Goal: Transaction & Acquisition: Subscribe to service/newsletter

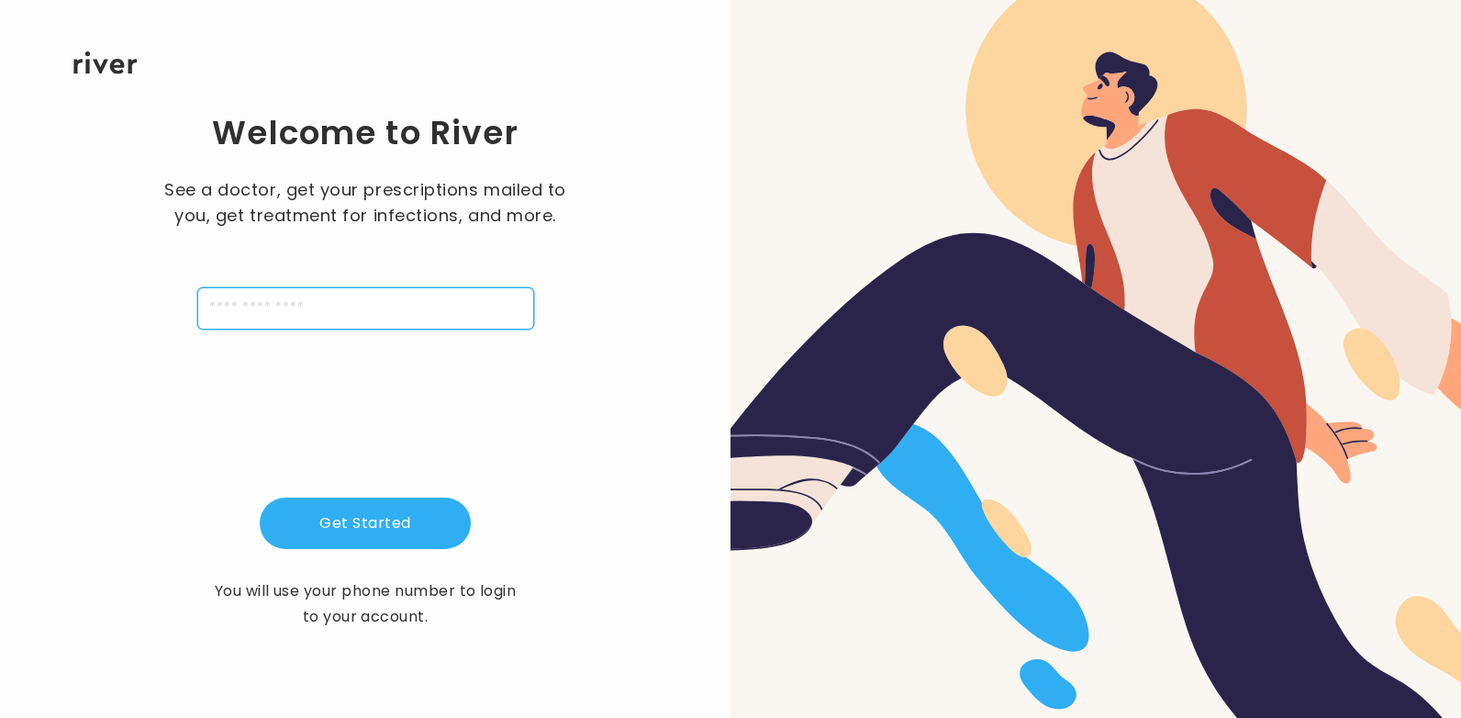
click at [370, 325] on input "tel" at bounding box center [365, 308] width 337 height 42
type input "**********"
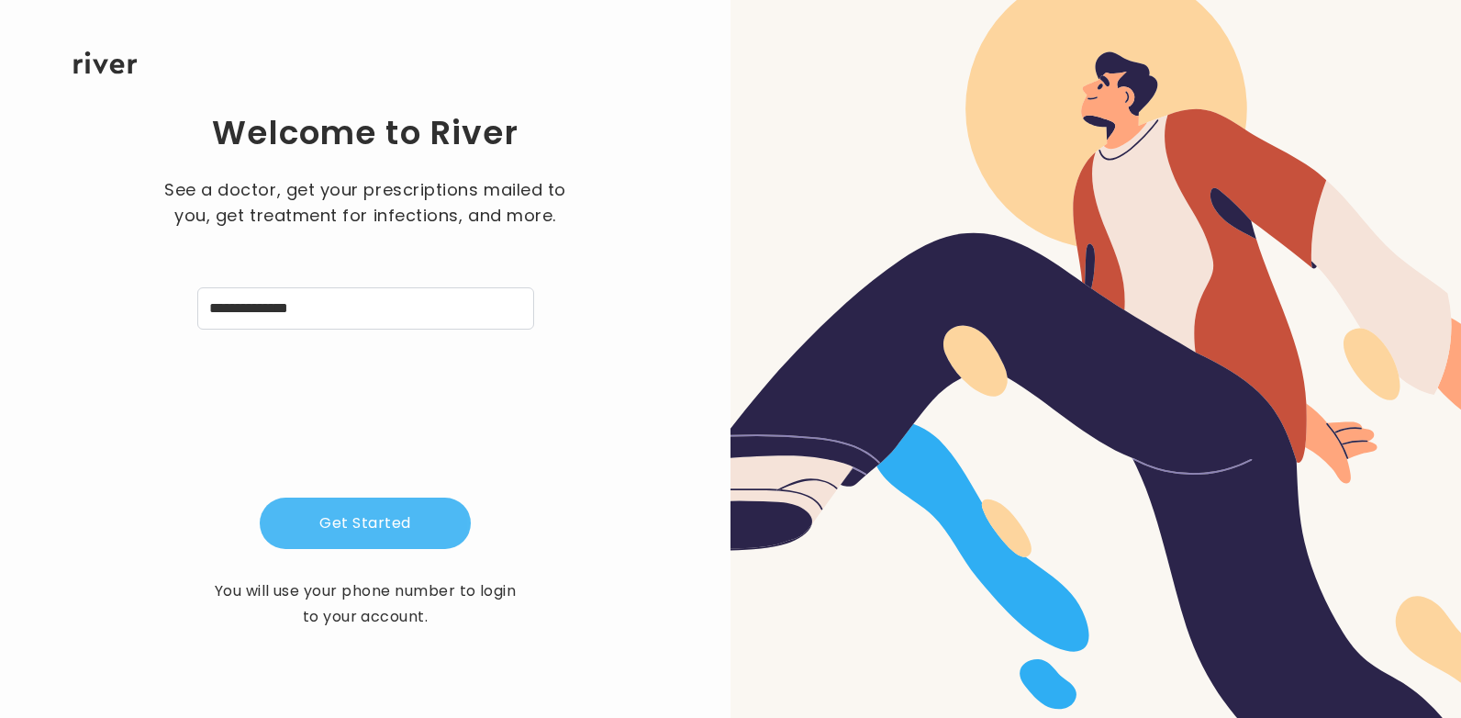
click at [383, 537] on button "Get Started" at bounding box center [365, 522] width 211 height 51
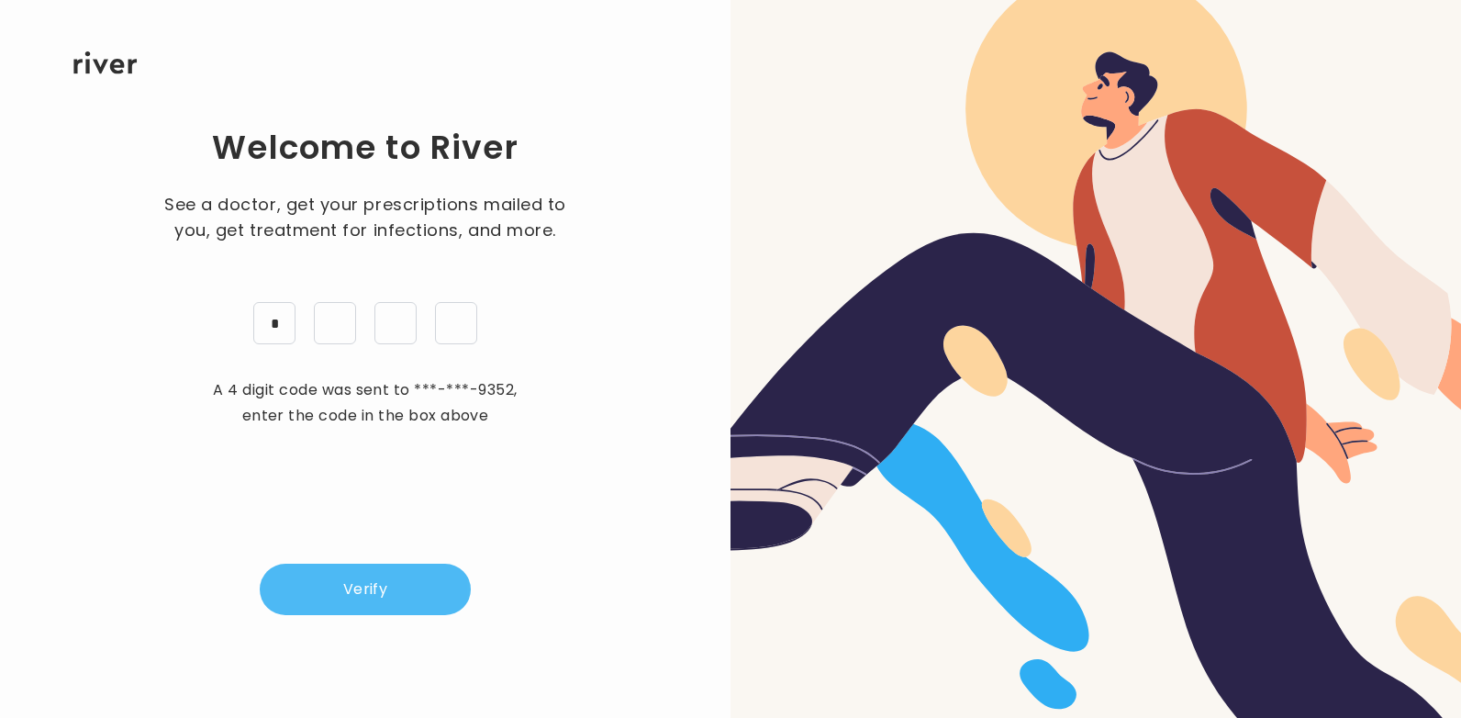
type input "*"
click at [390, 603] on button "Verify" at bounding box center [365, 589] width 211 height 51
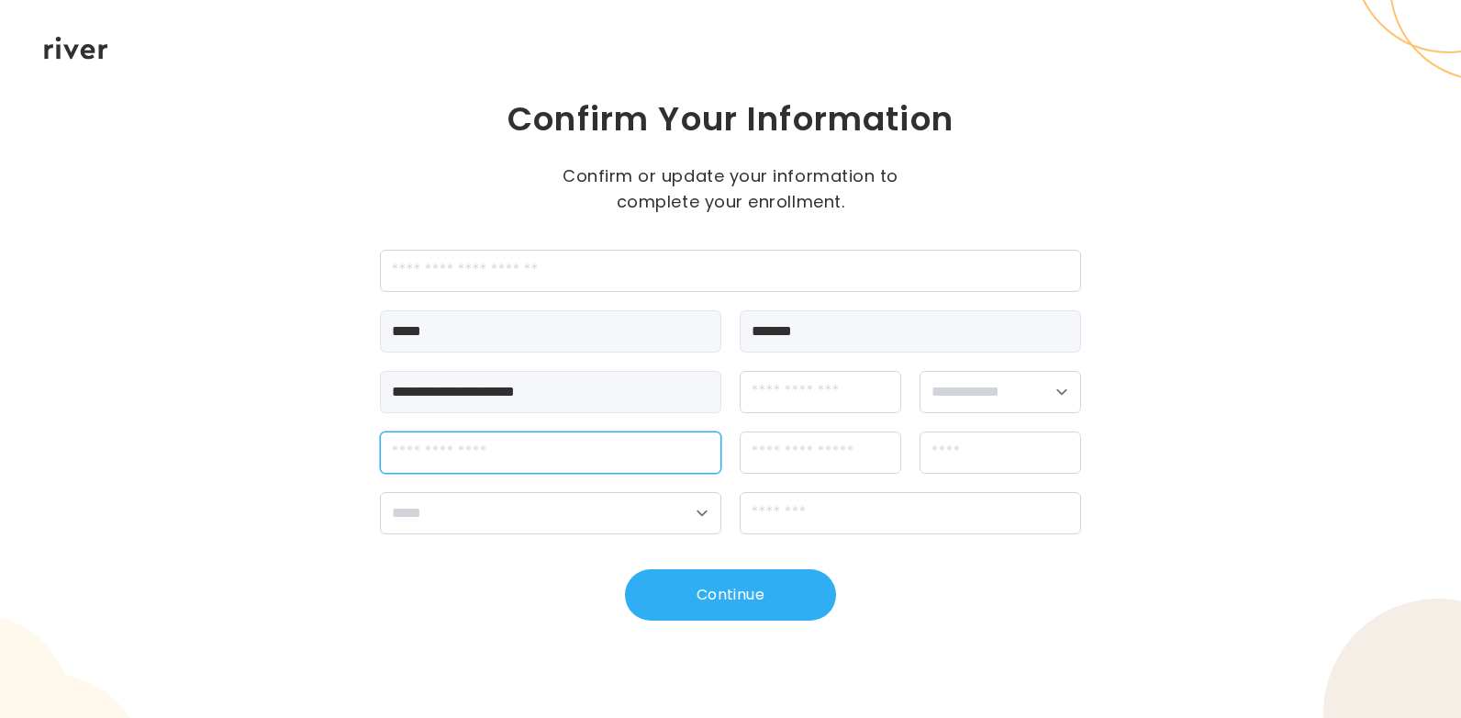
click at [578, 470] on input "streetAddress" at bounding box center [550, 452] width 341 height 42
type input "**********"
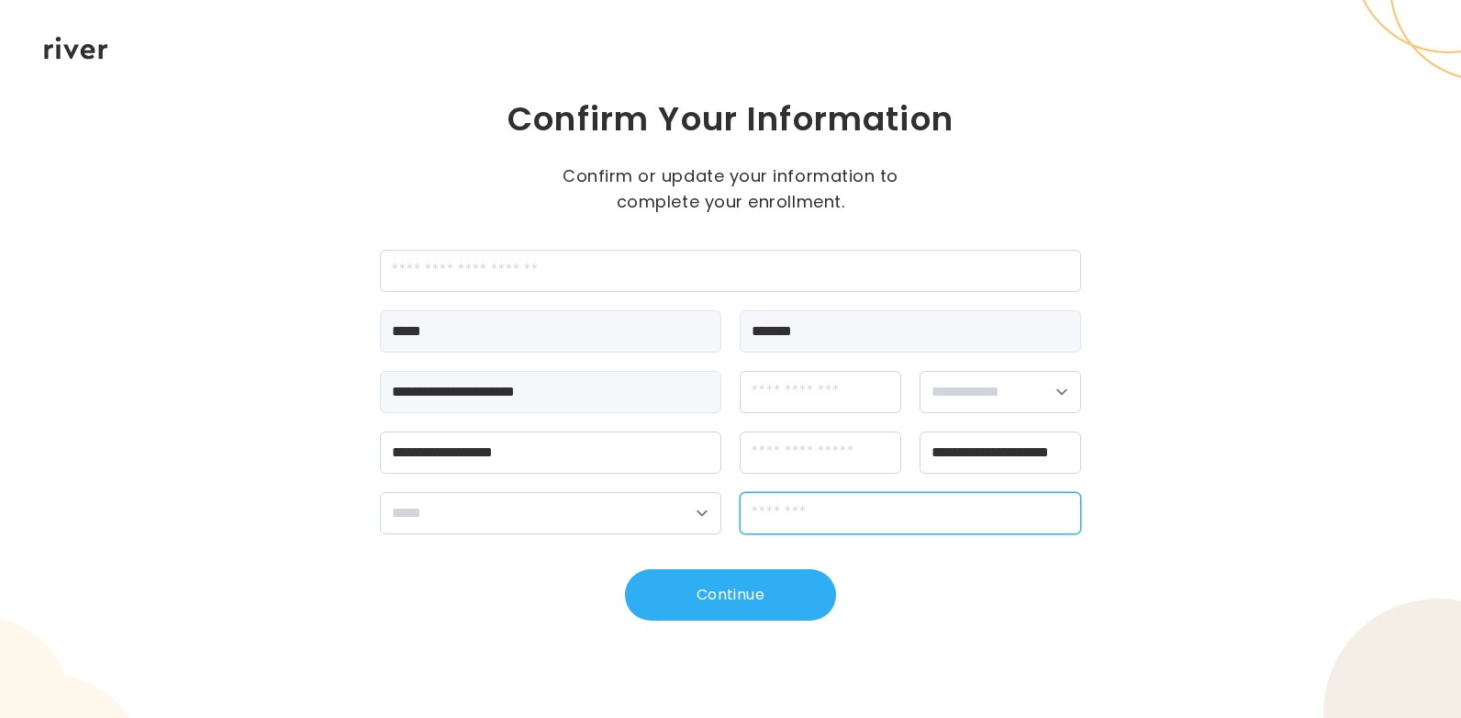
type input "*****"
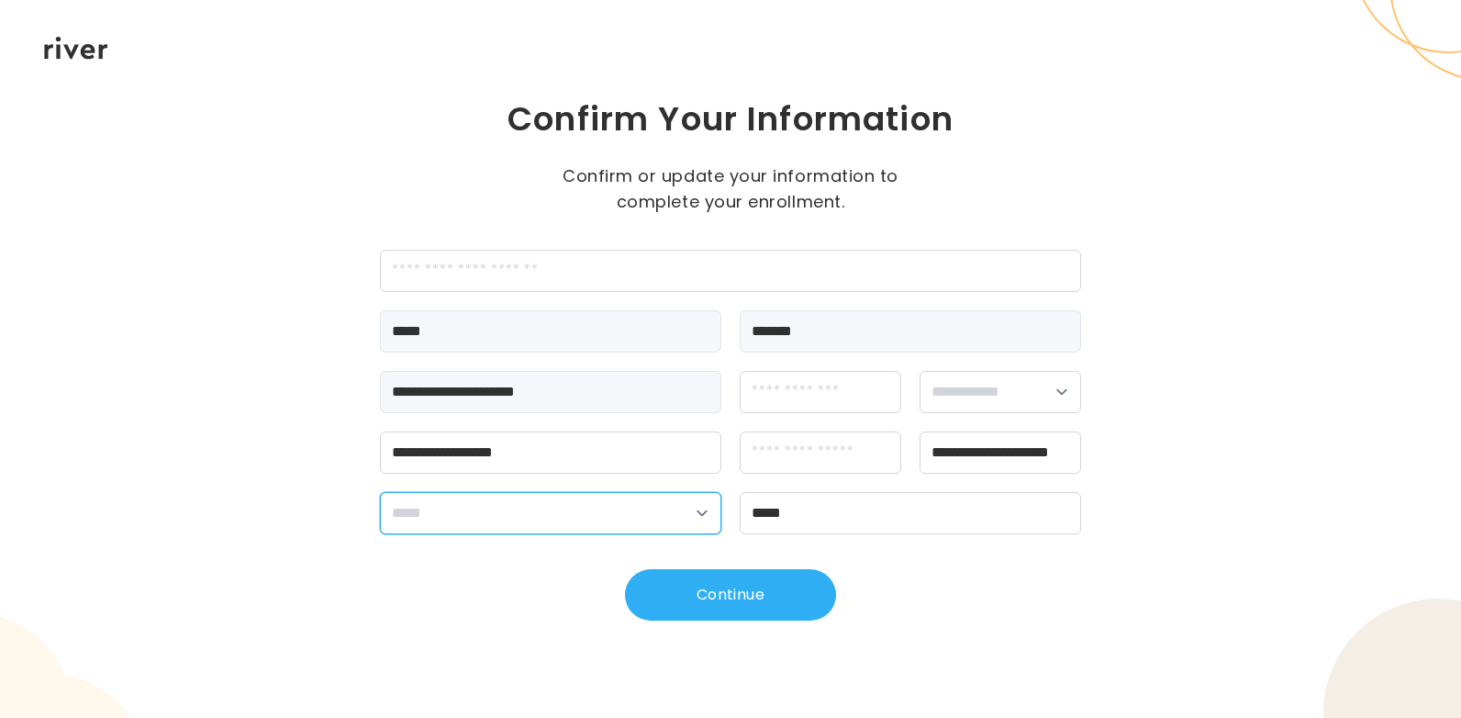
click at [576, 519] on select "**********" at bounding box center [550, 513] width 341 height 42
select select "**"
click at [380, 492] on select "**********" at bounding box center [550, 513] width 341 height 42
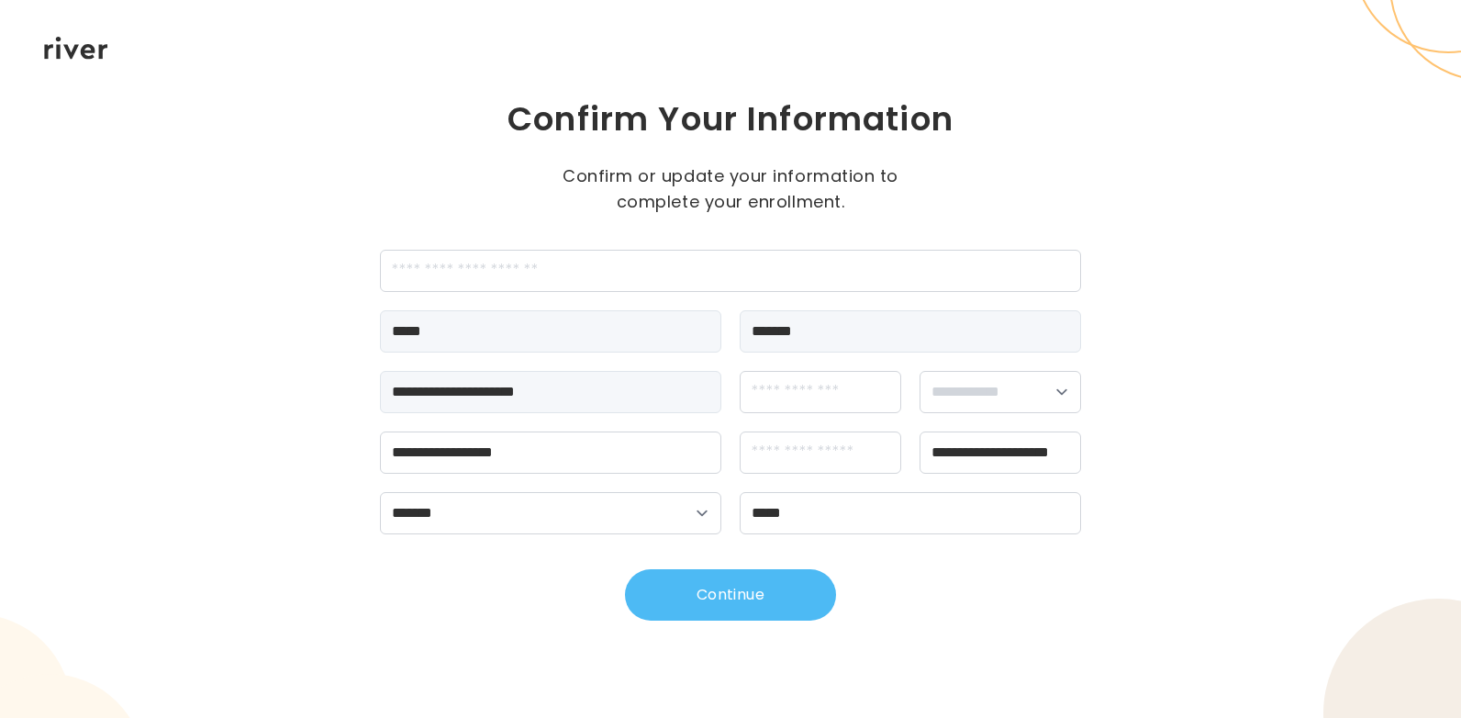
click at [759, 592] on button "Continue" at bounding box center [730, 594] width 211 height 51
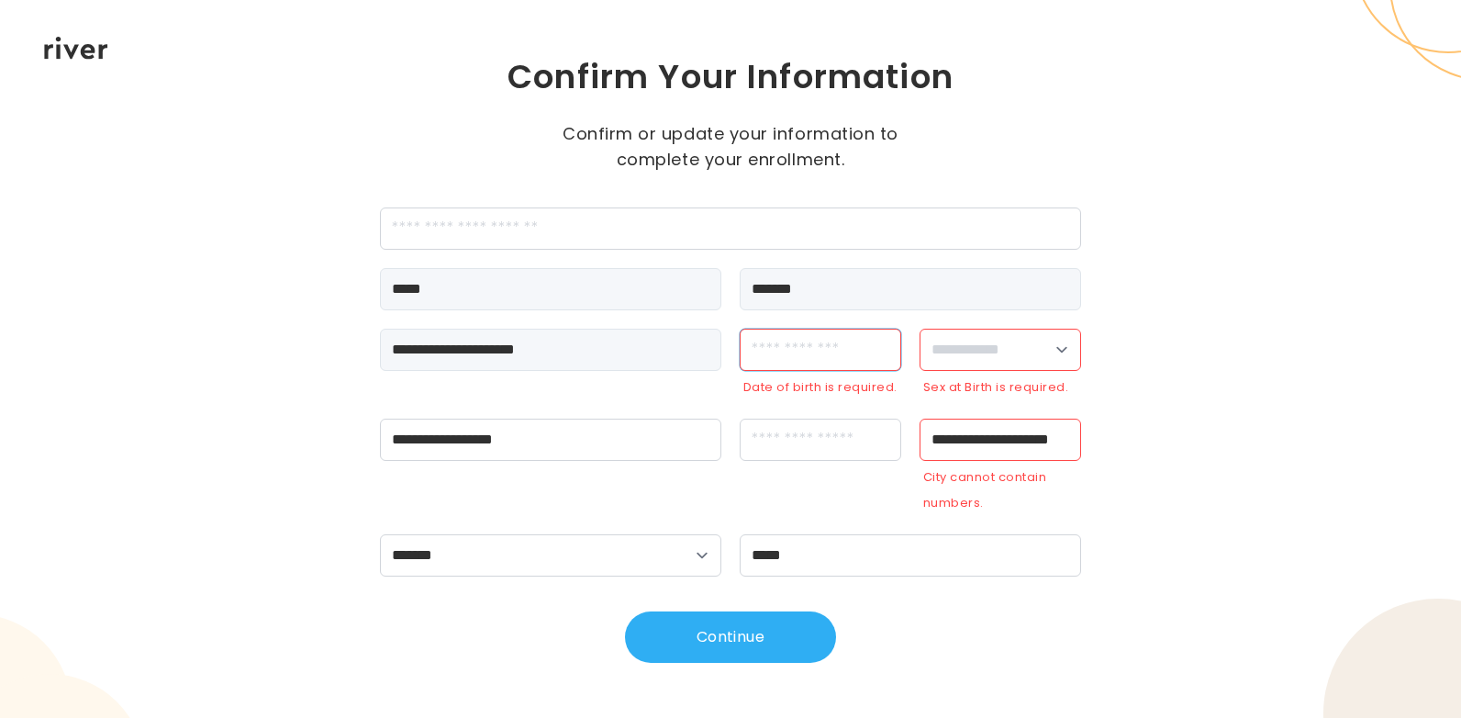
click at [828, 359] on input "dateOfBirth" at bounding box center [821, 350] width 162 height 42
type input "**********"
click at [953, 355] on select "**********" at bounding box center [1001, 350] width 162 height 42
select select "******"
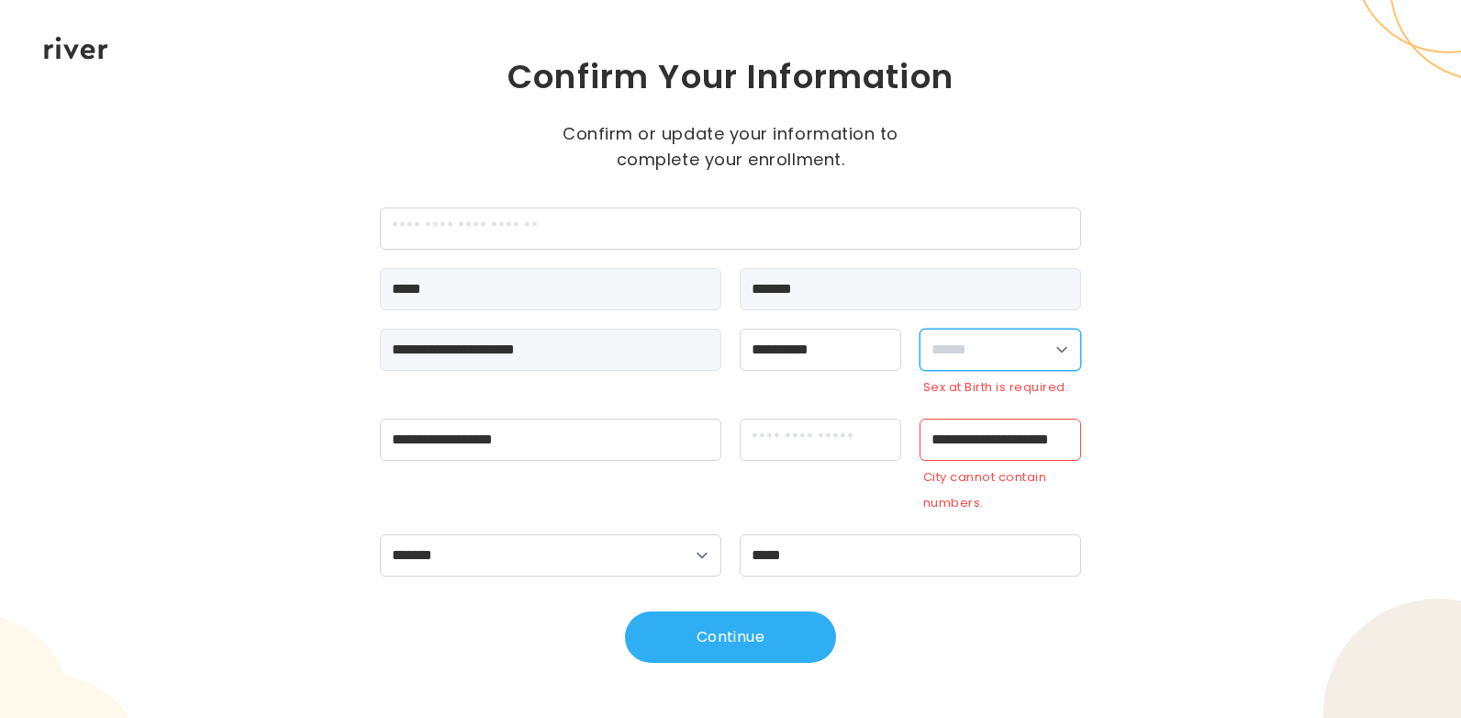
click at [920, 343] on select "**********" at bounding box center [1001, 350] width 162 height 42
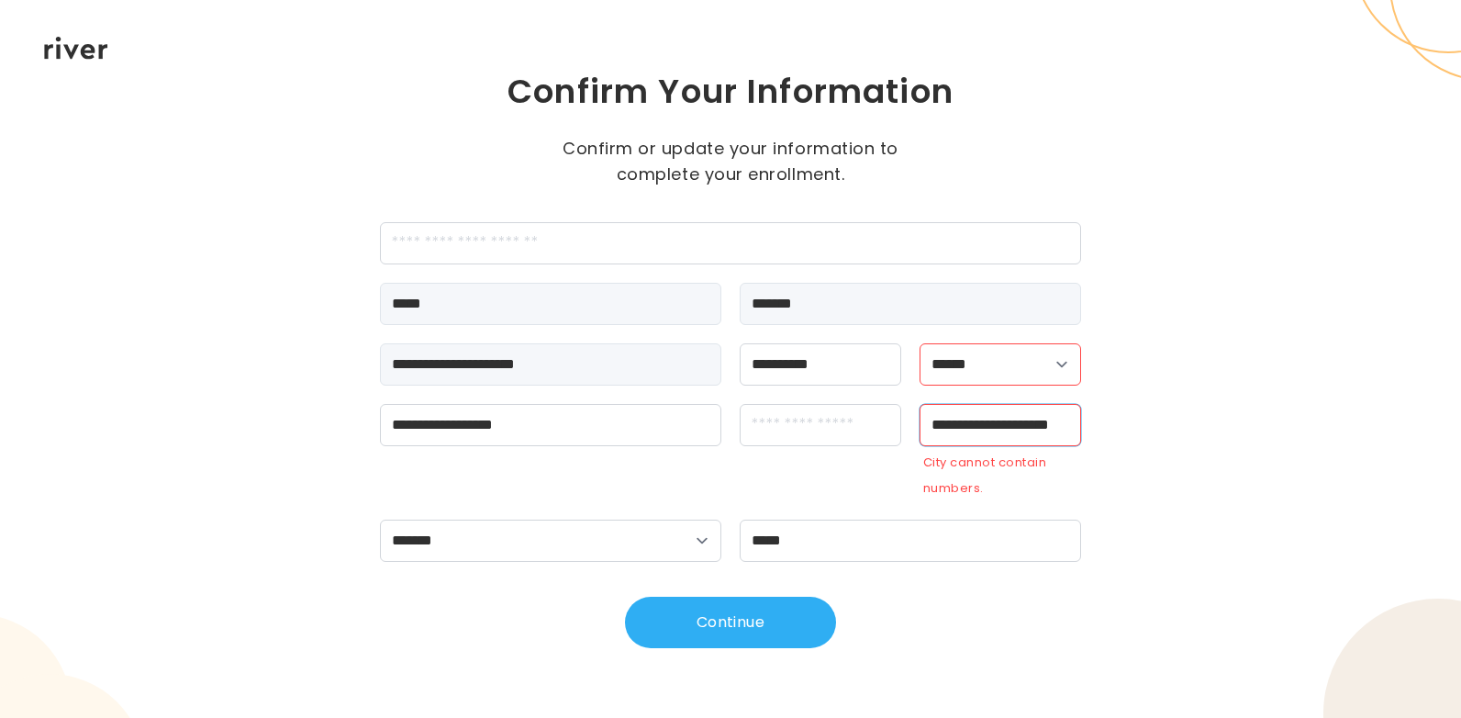
click at [1009, 423] on input "**********" at bounding box center [1001, 425] width 162 height 42
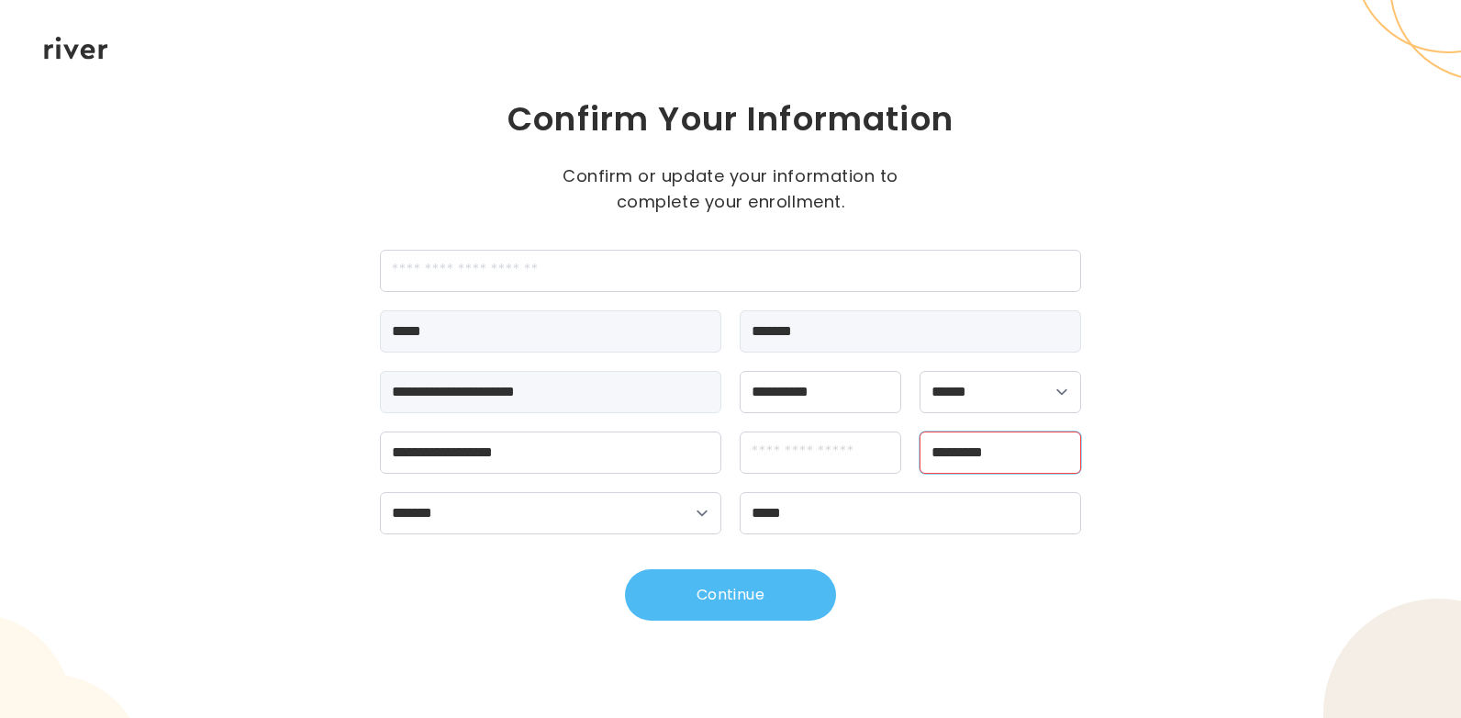
type input "********"
click at [798, 597] on button "Continue" at bounding box center [730, 594] width 211 height 51
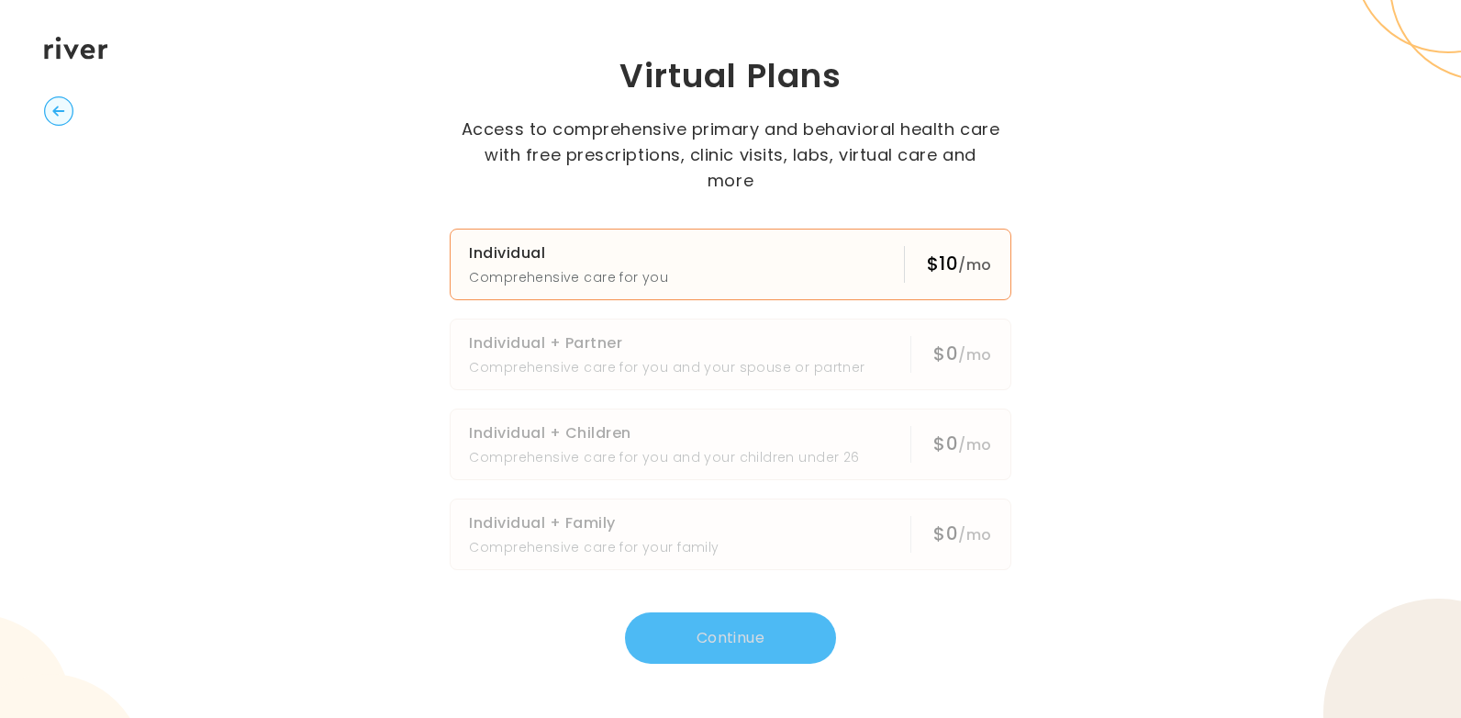
click at [486, 240] on h3 "Individual" at bounding box center [568, 253] width 199 height 26
click at [701, 616] on button "Continue" at bounding box center [730, 637] width 211 height 51
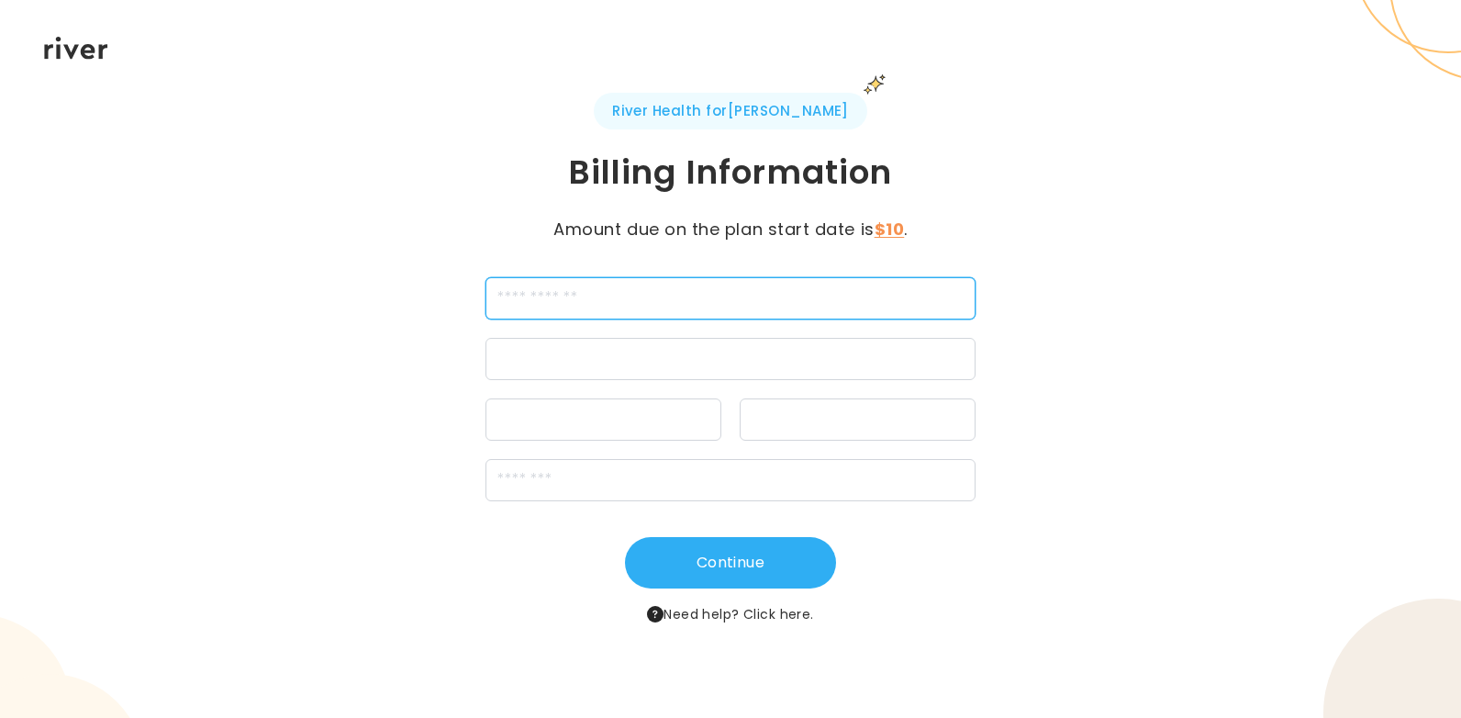
click at [709, 301] on input "cardName" at bounding box center [731, 298] width 491 height 42
type input "**********"
drag, startPoint x: 494, startPoint y: 293, endPoint x: 638, endPoint y: 296, distance: 144.1
click at [638, 296] on input "**********" at bounding box center [731, 298] width 491 height 42
click at [637, 306] on input "cardName" at bounding box center [731, 298] width 491 height 42
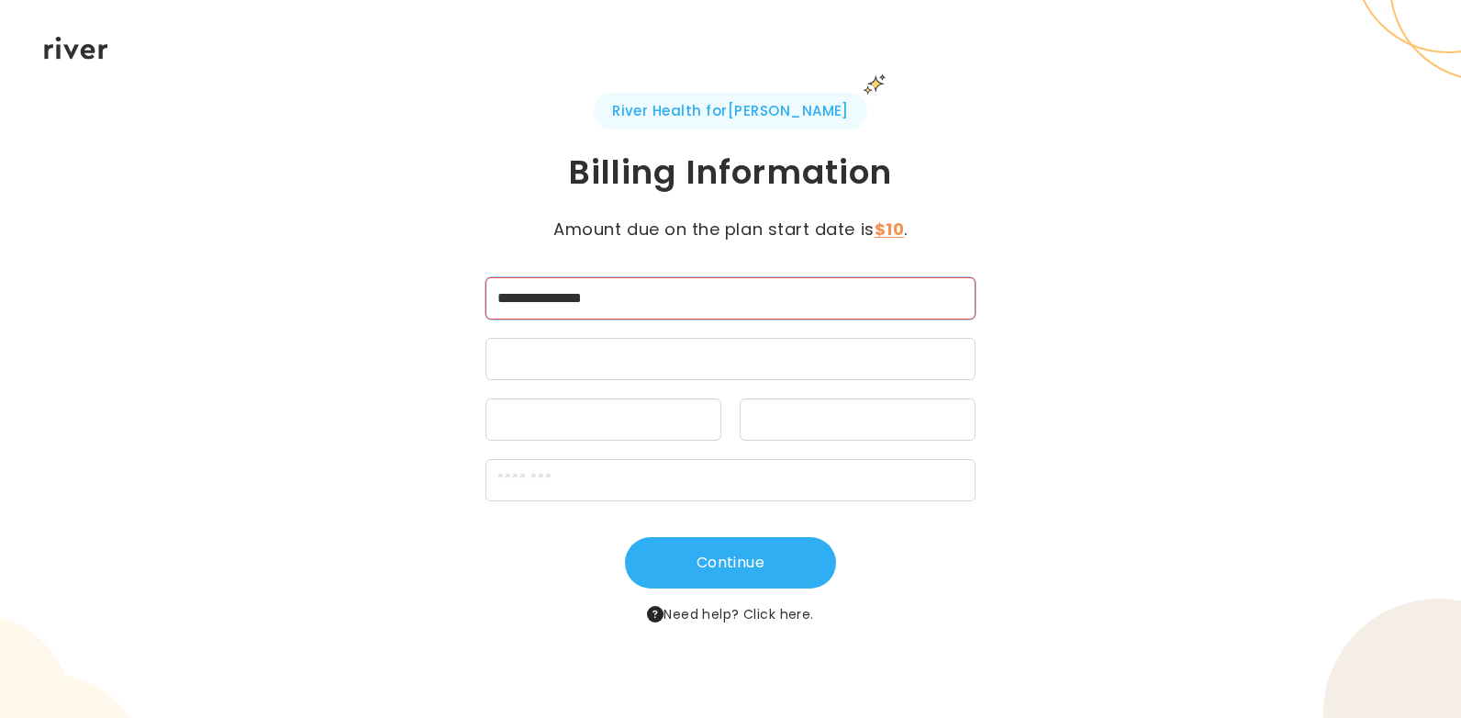
type input "**********"
click at [355, 439] on div "**********" at bounding box center [730, 359] width 1461 height 718
type input "*****"
click at [705, 564] on button "Continue" at bounding box center [730, 562] width 211 height 51
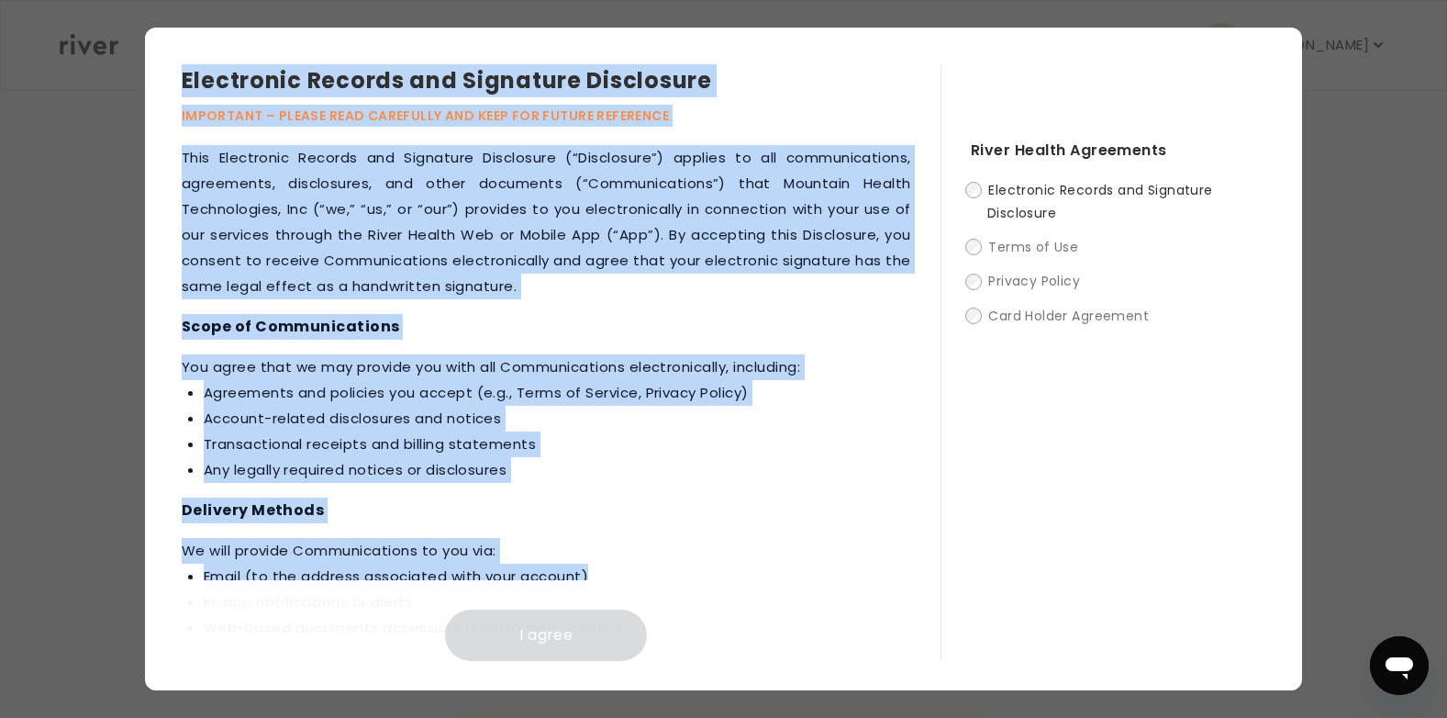
drag, startPoint x: 184, startPoint y: 73, endPoint x: 695, endPoint y: 575, distance: 717.1
click at [695, 575] on div "Electronic Records and Signature Disclosure IMPORTANT – PLEASE READ CAREFULLY A…" at bounding box center [561, 362] width 759 height 597
copy div "Loremipsum Dolorsi ame Consectet Adipiscing ELITSEDDO – EIUSMO TEMP INCIDIDUN U…"
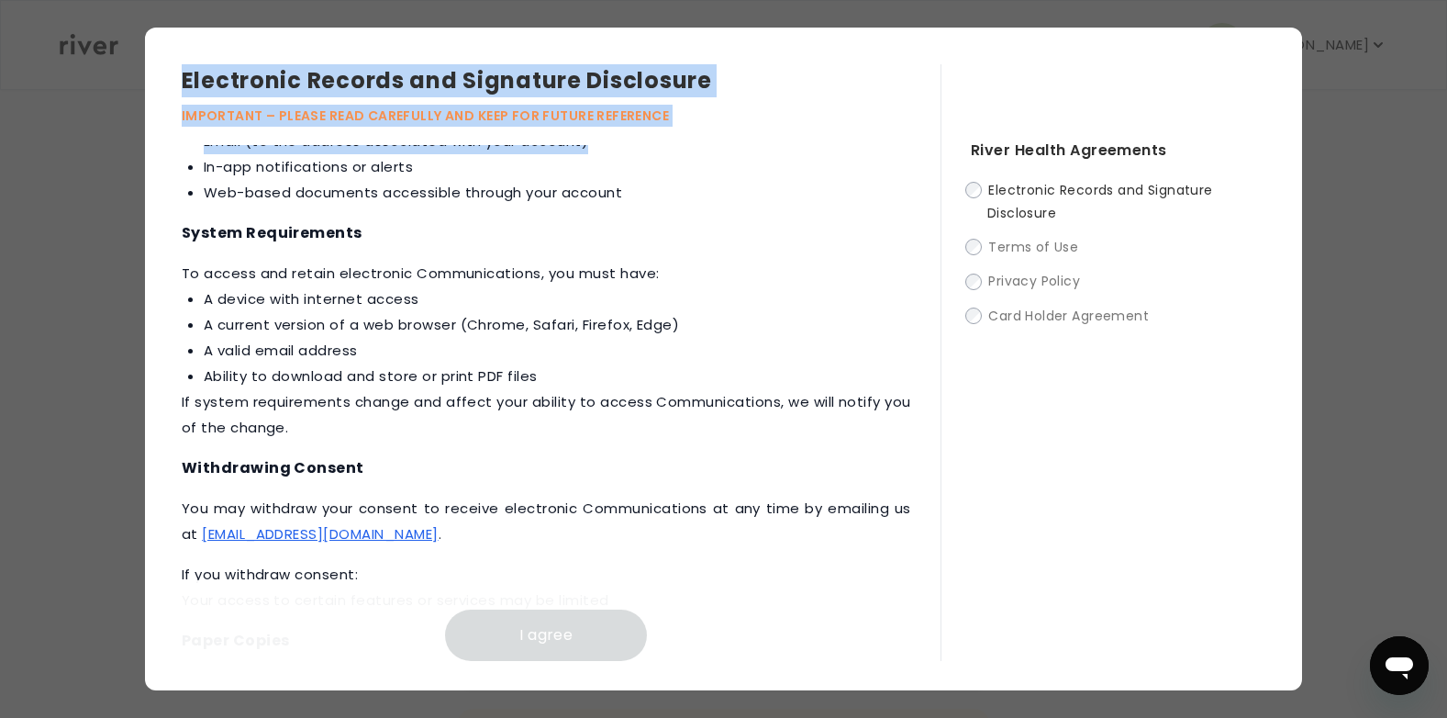
scroll to position [448, 0]
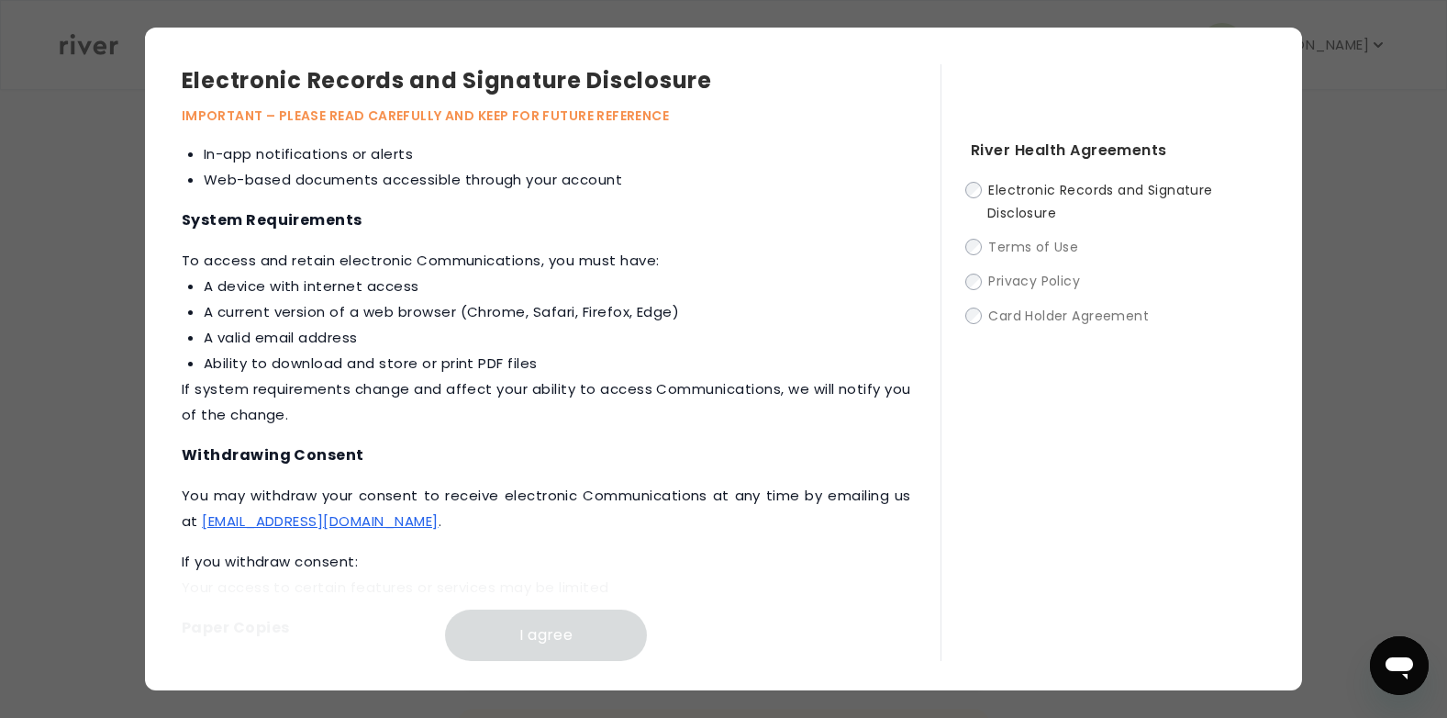
click at [204, 156] on li "In-app notifications or alerts" at bounding box center [558, 154] width 708 height 26
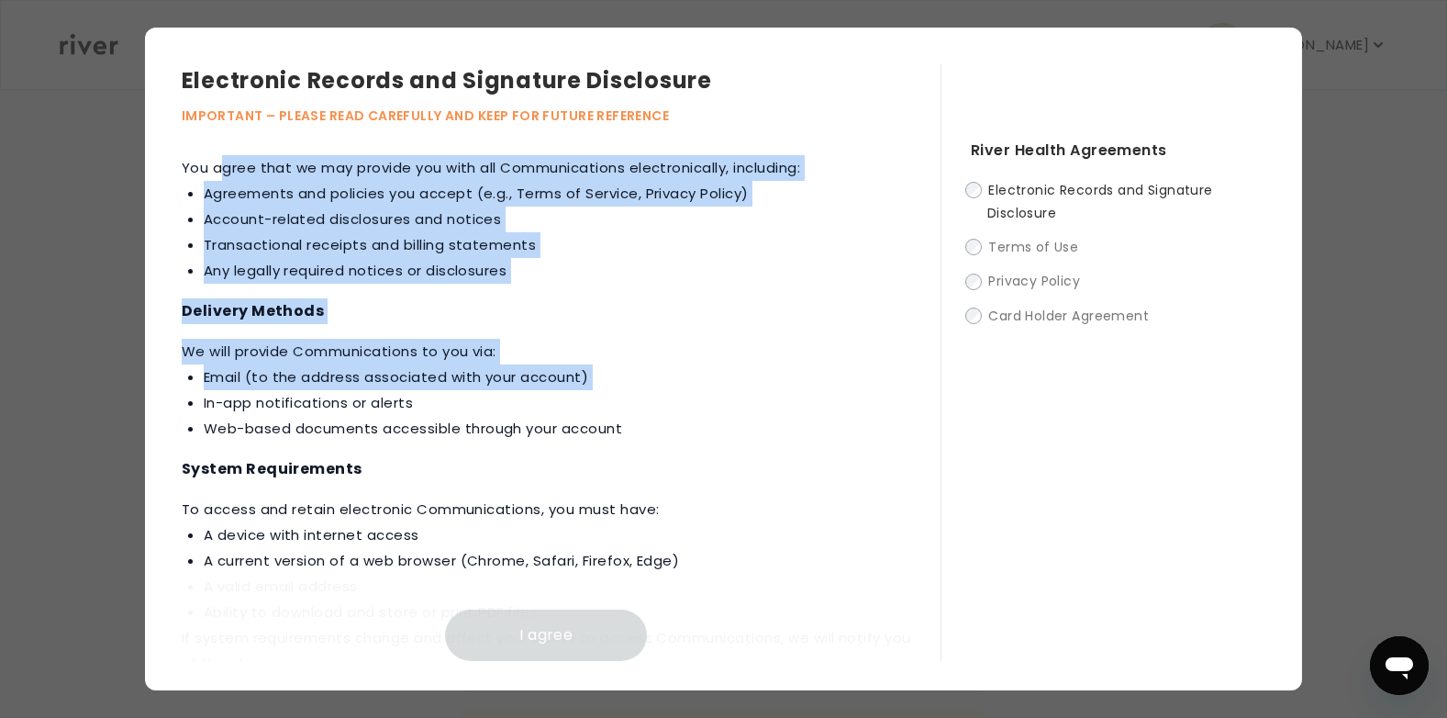
scroll to position [141, 0]
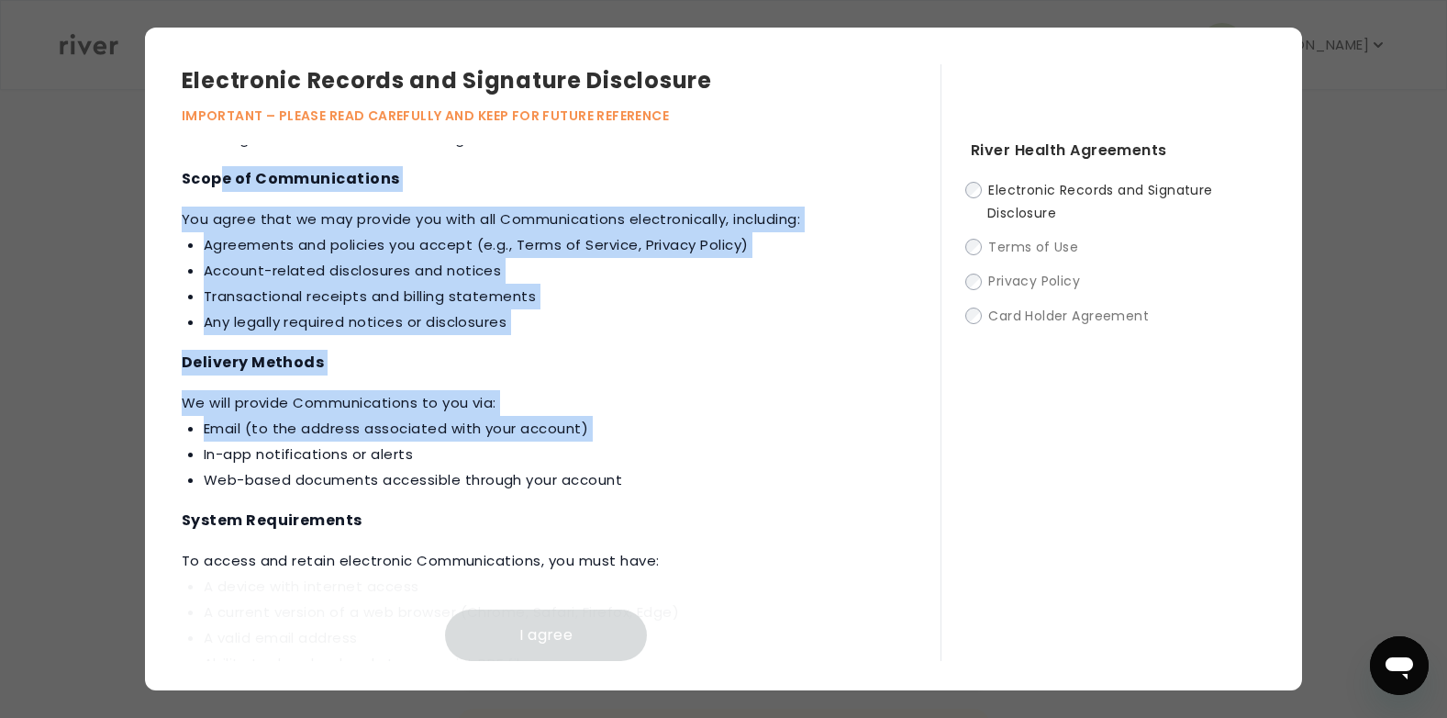
drag, startPoint x: 187, startPoint y: 152, endPoint x: 223, endPoint y: 157, distance: 36.1
click at [223, 157] on div "This Electronic Records and Signature Disclosure (“Disclosure”) applies to all …" at bounding box center [561, 403] width 759 height 516
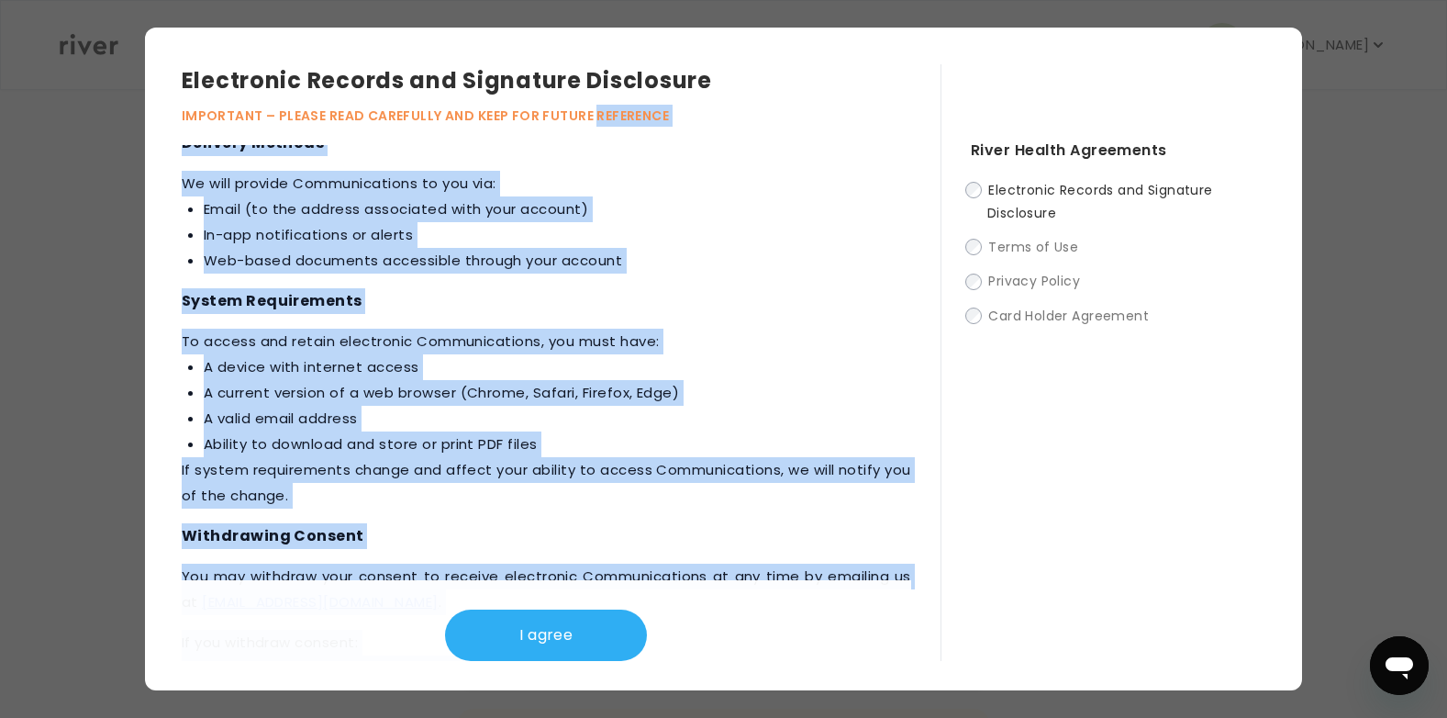
scroll to position [0, 0]
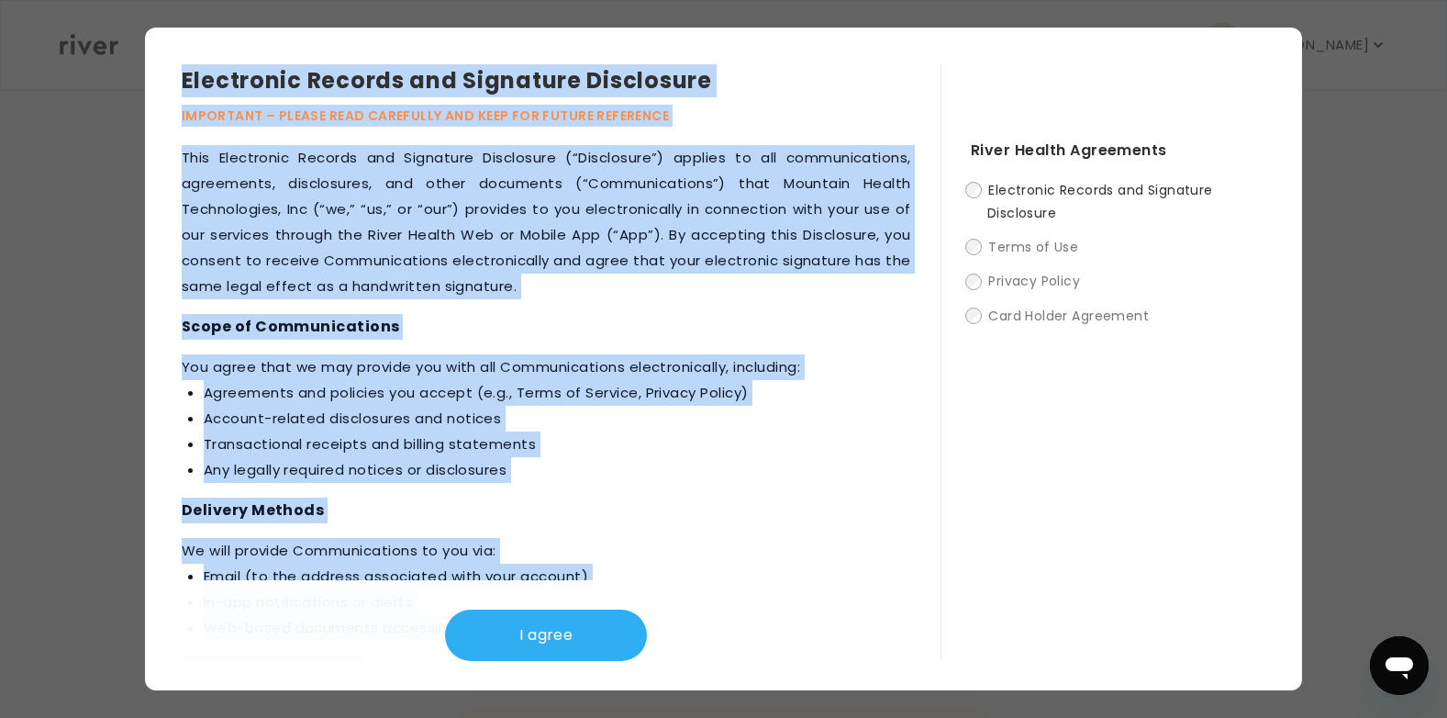
drag, startPoint x: 202, startPoint y: 534, endPoint x: 182, endPoint y: 70, distance: 464.8
click at [182, 70] on div "Electronic Records and Signature Disclosure IMPORTANT – PLEASE READ CAREFULLY A…" at bounding box center [561, 362] width 759 height 597
drag, startPoint x: 182, startPoint y: 70, endPoint x: 279, endPoint y: 197, distance: 160.4
copy div "Loremipsum Dolorsi ame Consectet Adipiscing ELITSEDDO – EIUSMO TEMP INCIDIDUN U…"
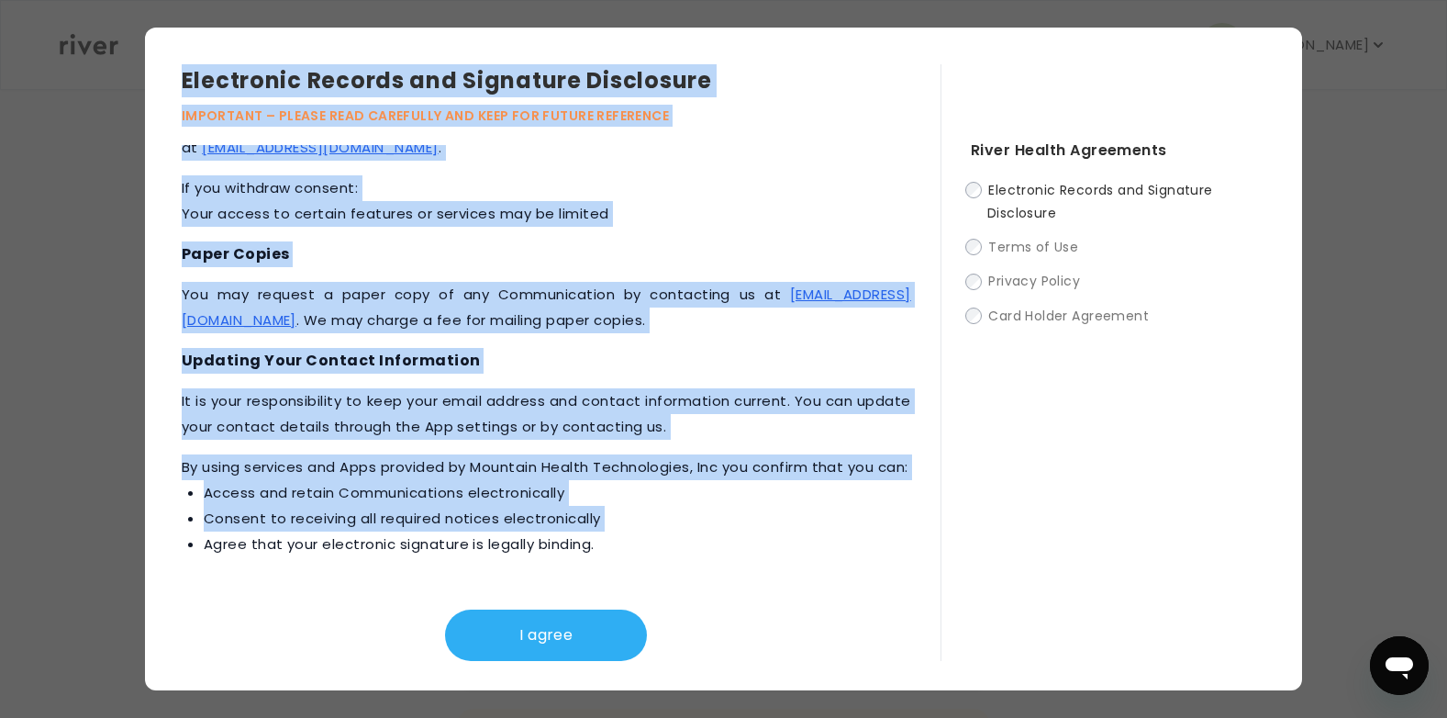
scroll to position [838, 0]
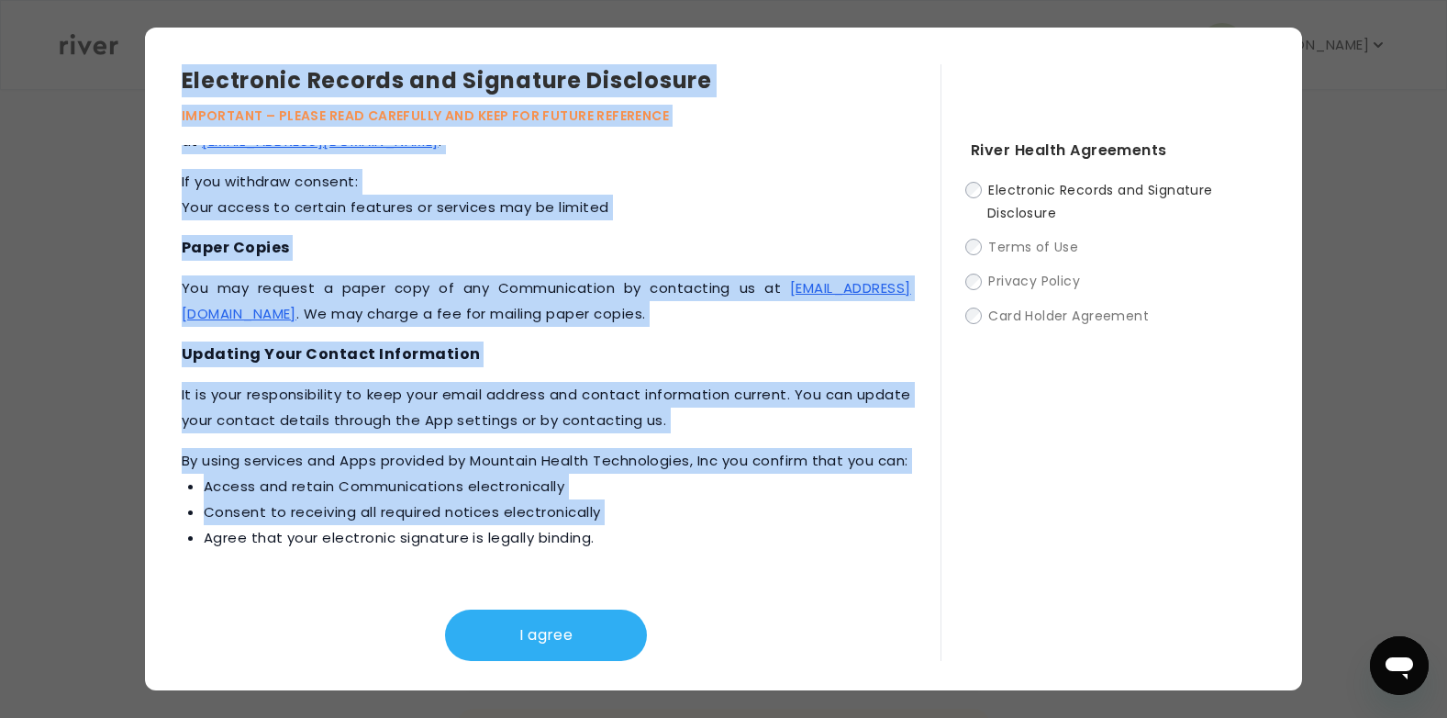
click at [787, 524] on li "Consent to receiving all required notices electronically" at bounding box center [558, 512] width 708 height 26
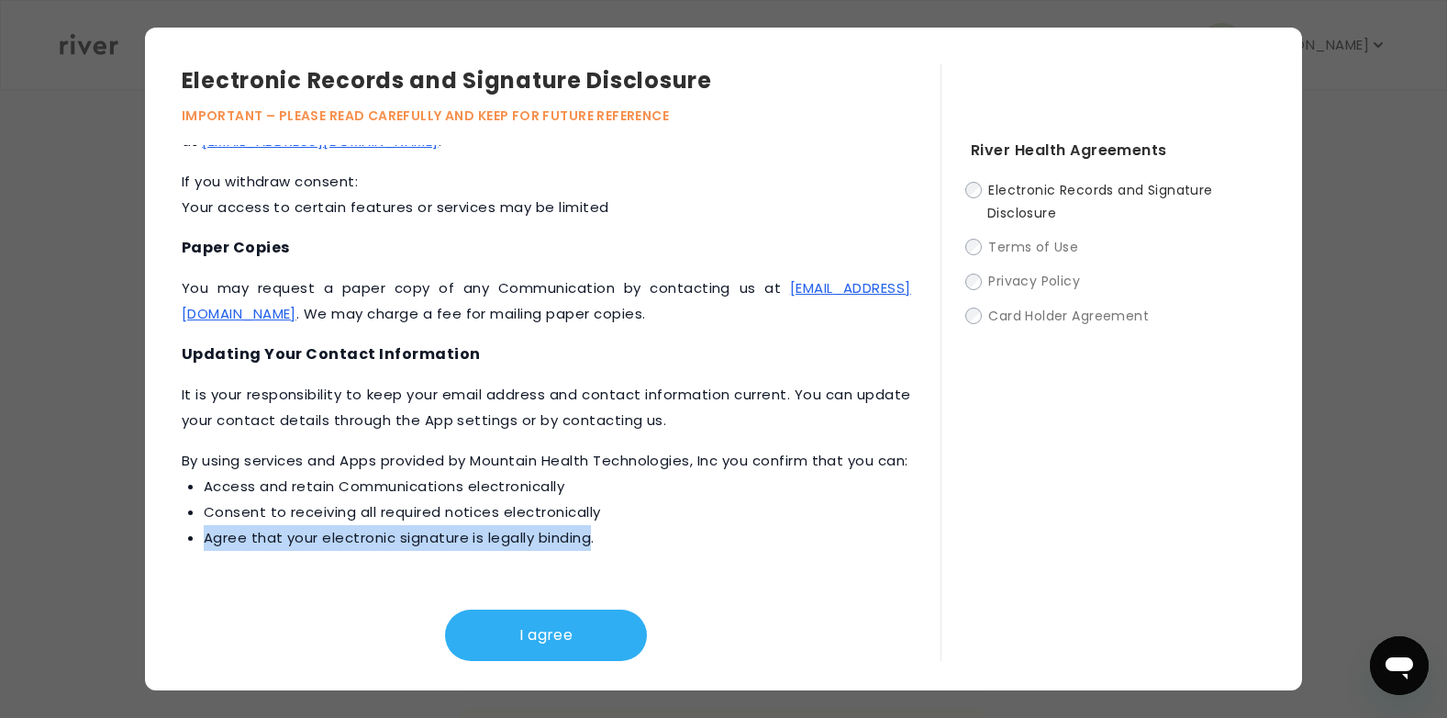
drag, startPoint x: 210, startPoint y: 551, endPoint x: 595, endPoint y: 578, distance: 385.5
click at [595, 578] on div "This Electronic Records and Signature Disclosure (“Disclosure”) applies to all …" at bounding box center [561, 403] width 759 height 516
drag, startPoint x: 595, startPoint y: 578, endPoint x: 549, endPoint y: 552, distance: 52.6
copy li "Agree that your electronic signature is legally binding"
click at [529, 642] on button "I agree" at bounding box center [546, 634] width 202 height 51
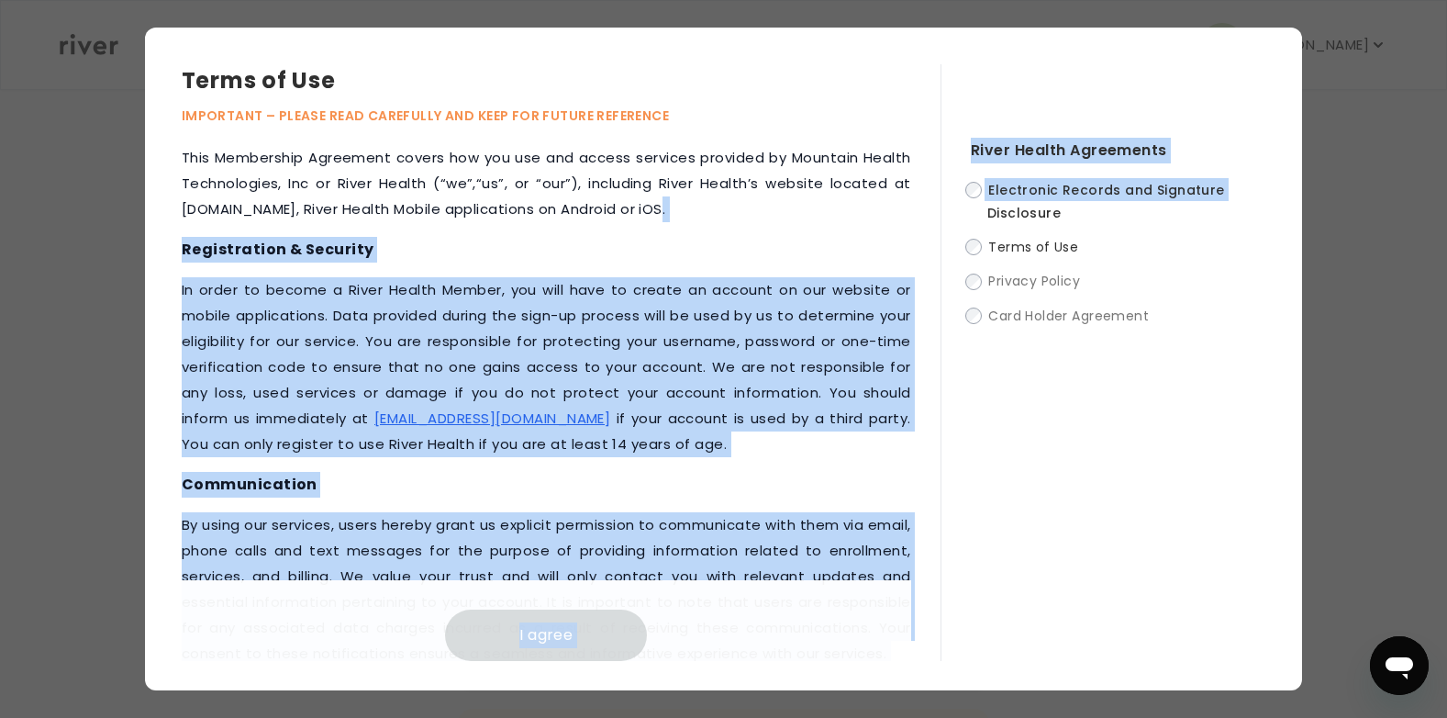
click at [937, 206] on div "Terms of Use IMPORTANT – PLEASE READ CAREFULLY AND KEEP FOR FUTURE REFERENCE Th…" at bounding box center [724, 359] width 1158 height 663
click at [812, 292] on p "‍In order to become a River Health Member, you will have to create an account o…" at bounding box center [547, 367] width 730 height 180
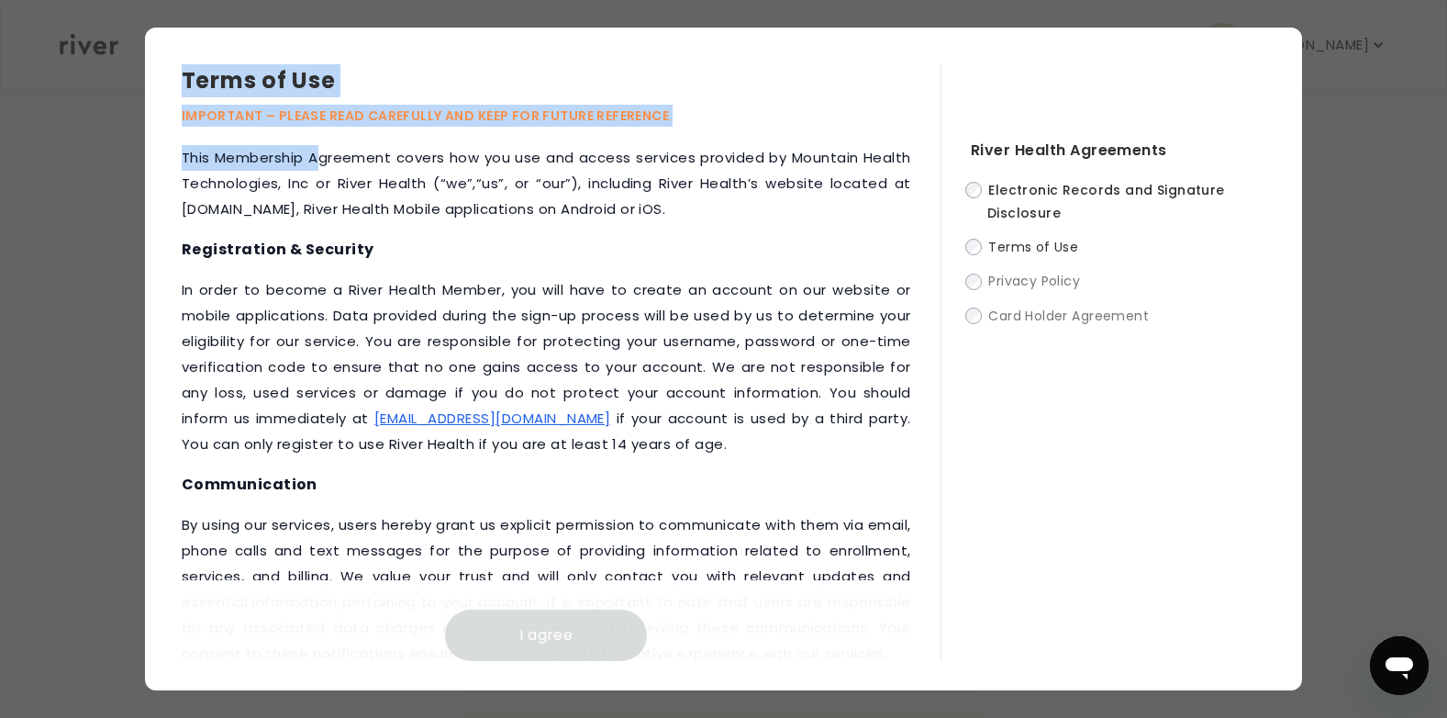
drag, startPoint x: 184, startPoint y: 78, endPoint x: 322, endPoint y: 151, distance: 155.6
click at [322, 151] on div "Terms of Use IMPORTANT – PLEASE READ CAREFULLY AND KEEP FOR FUTURE REFERENCE Th…" at bounding box center [561, 362] width 759 height 597
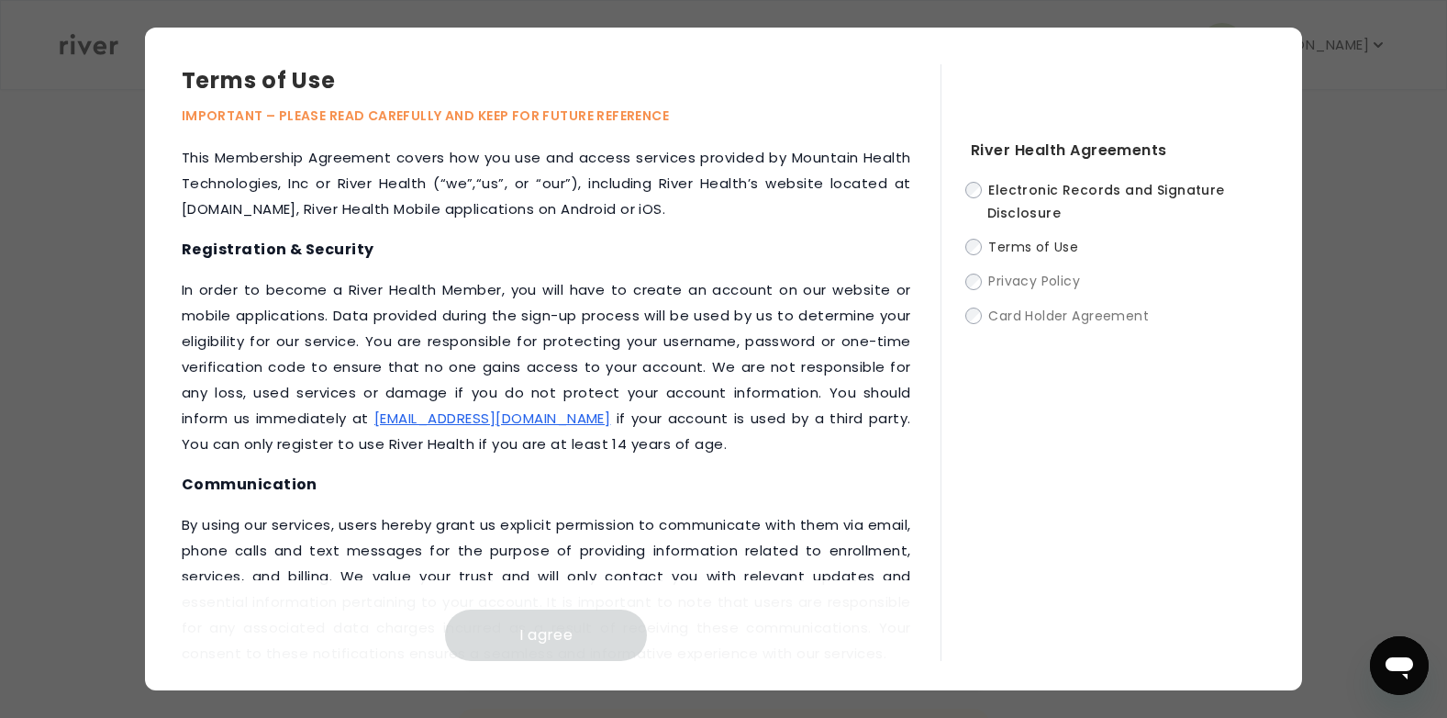
click at [890, 250] on h4 "Registration & Security" at bounding box center [547, 250] width 730 height 26
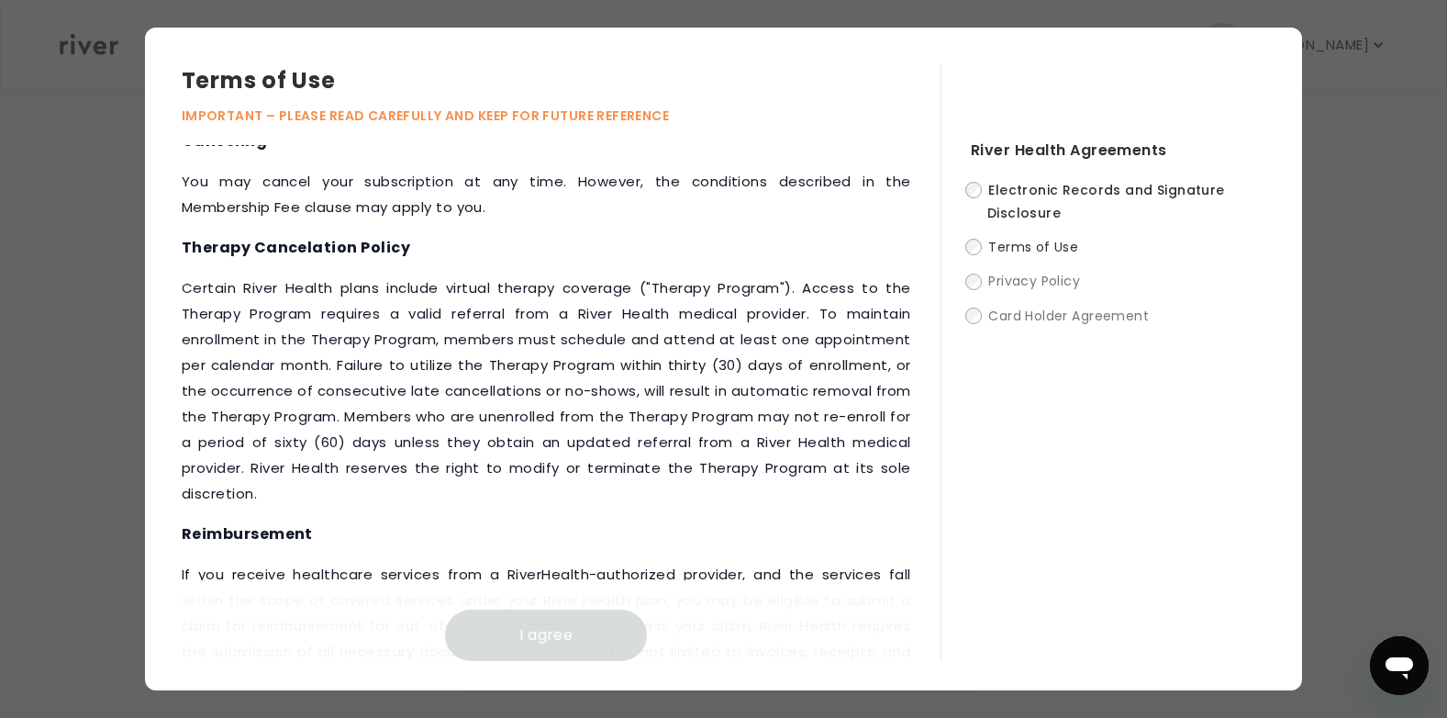
scroll to position [1397, 0]
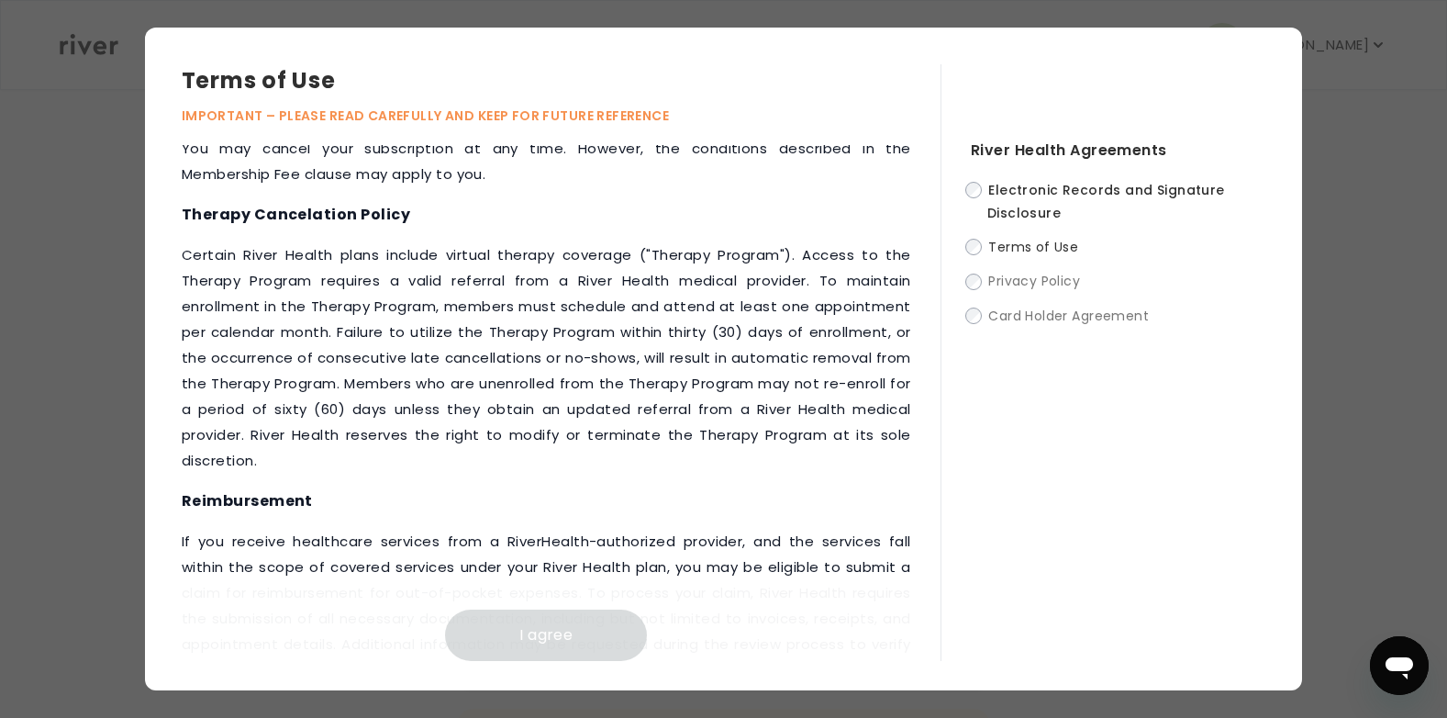
drag, startPoint x: 947, startPoint y: 482, endPoint x: 958, endPoint y: 549, distance: 67.9
click at [958, 549] on div "River Health Agreements Electronic Records and Signature Disclosure Terms of Us…" at bounding box center [1103, 362] width 325 height 597
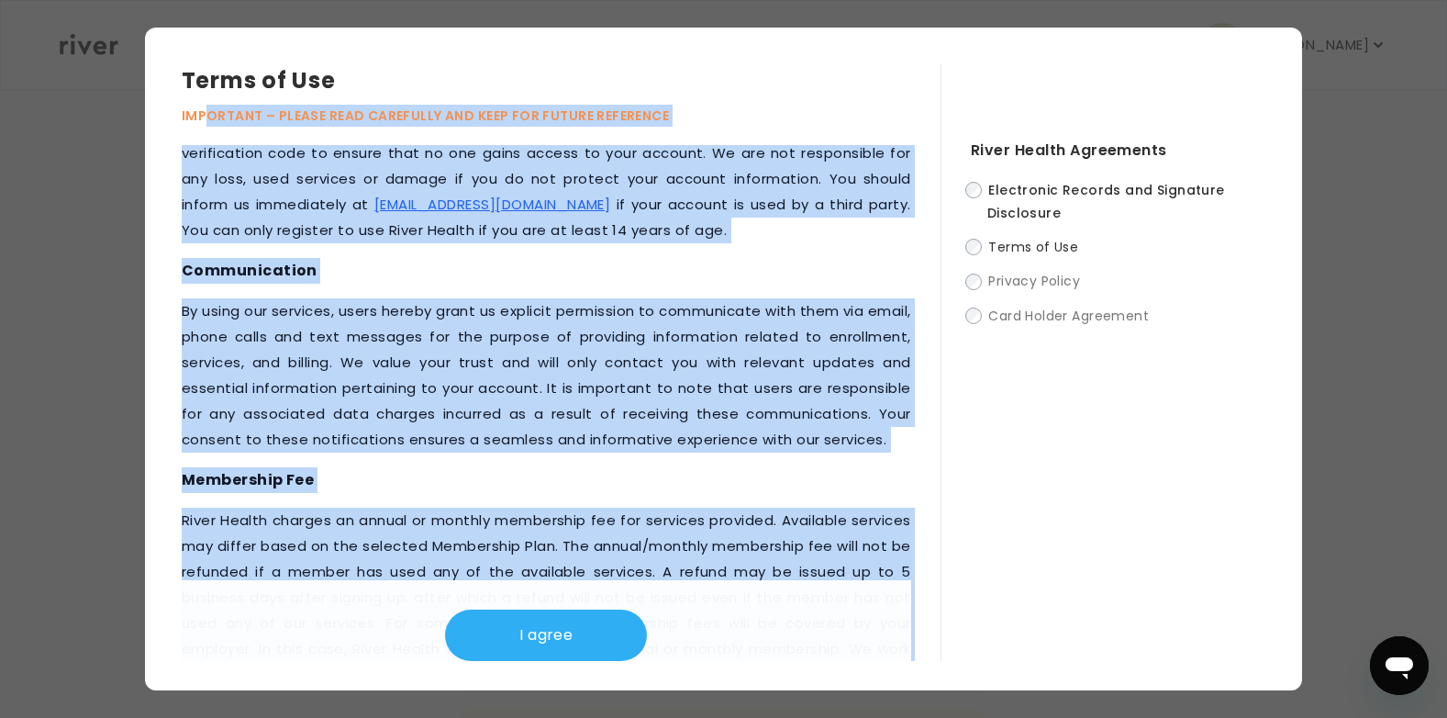
scroll to position [0, 0]
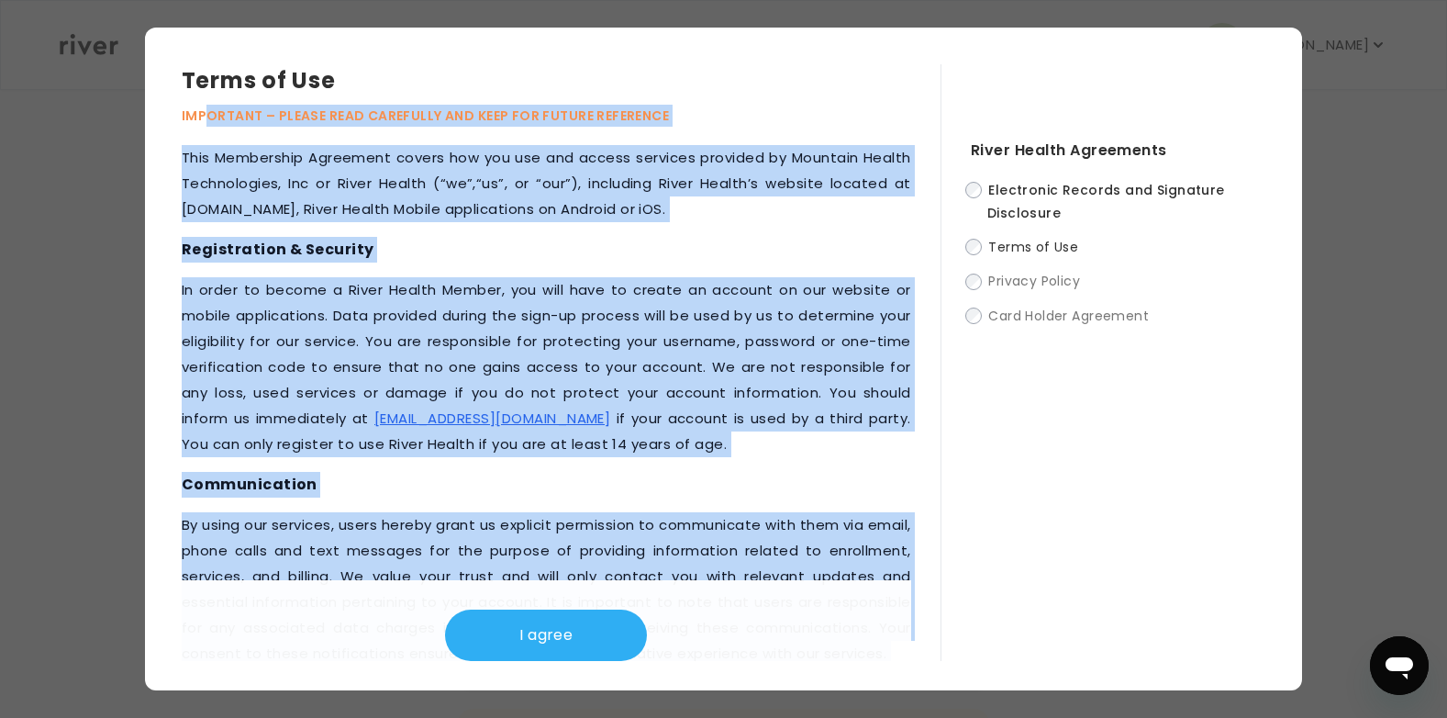
drag, startPoint x: 801, startPoint y: 542, endPoint x: 203, endPoint y: 140, distance: 721.4
click at [203, 140] on div "Terms of Use IMPORTANT – PLEASE READ CAREFULLY AND KEEP FOR FUTURE REFERENCE Th…" at bounding box center [561, 362] width 759 height 597
click at [203, 140] on div "Terms of Use IMPORTANT – PLEASE READ CAREFULLY AND KEEP FOR FUTURE REFERENCE" at bounding box center [561, 104] width 759 height 81
drag, startPoint x: 825, startPoint y: 544, endPoint x: 182, endPoint y: 78, distance: 794.5
click at [182, 78] on div "Terms of Use IMPORTANT – PLEASE READ CAREFULLY AND KEEP FOR FUTURE REFERENCE Th…" at bounding box center [561, 362] width 759 height 597
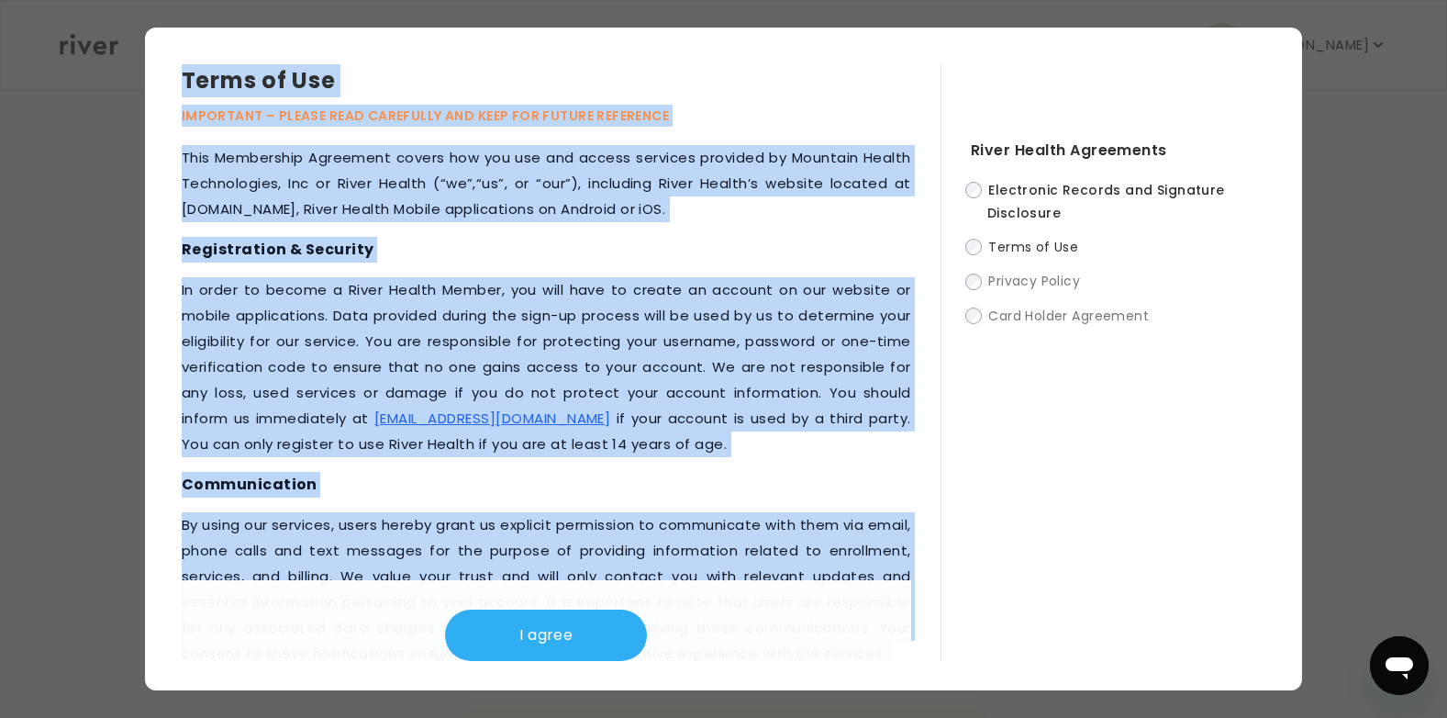
copy div "Lorem ip Dol SITAMETCO – ADIPIS ELIT SEDDOEIUS TEM INCI UTL ETDOLO MAGNAALIQ En…"
click at [832, 477] on h4 "Communication" at bounding box center [547, 485] width 730 height 26
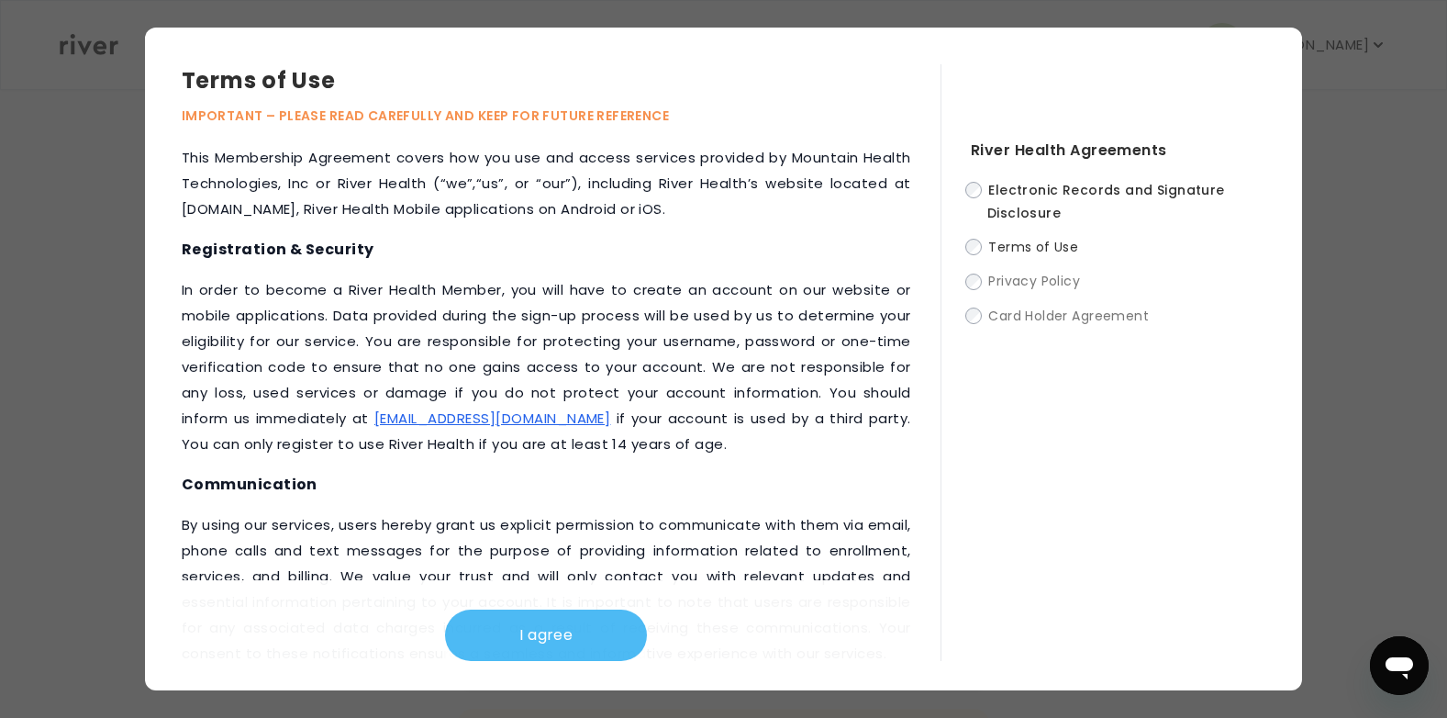
click at [549, 628] on button "I agree" at bounding box center [546, 634] width 202 height 51
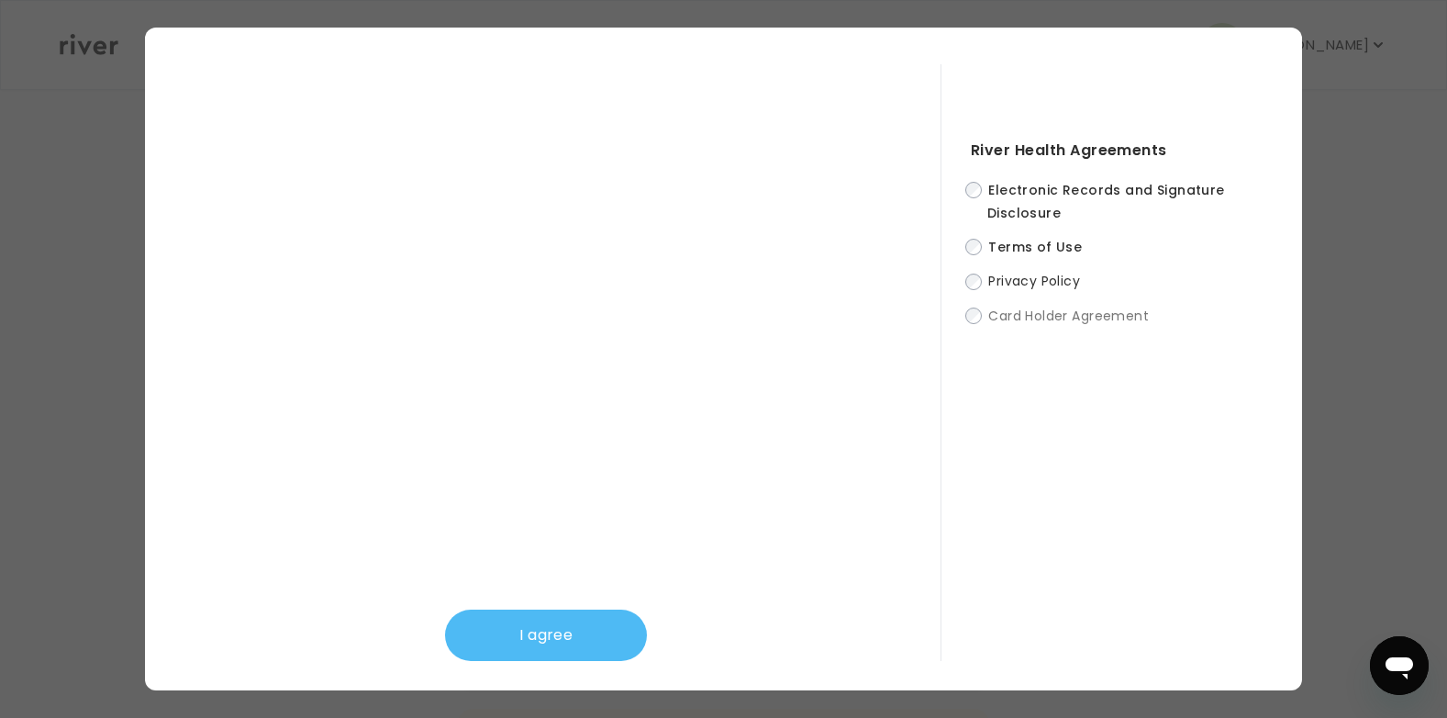
click at [607, 624] on button "I agree" at bounding box center [546, 634] width 202 height 51
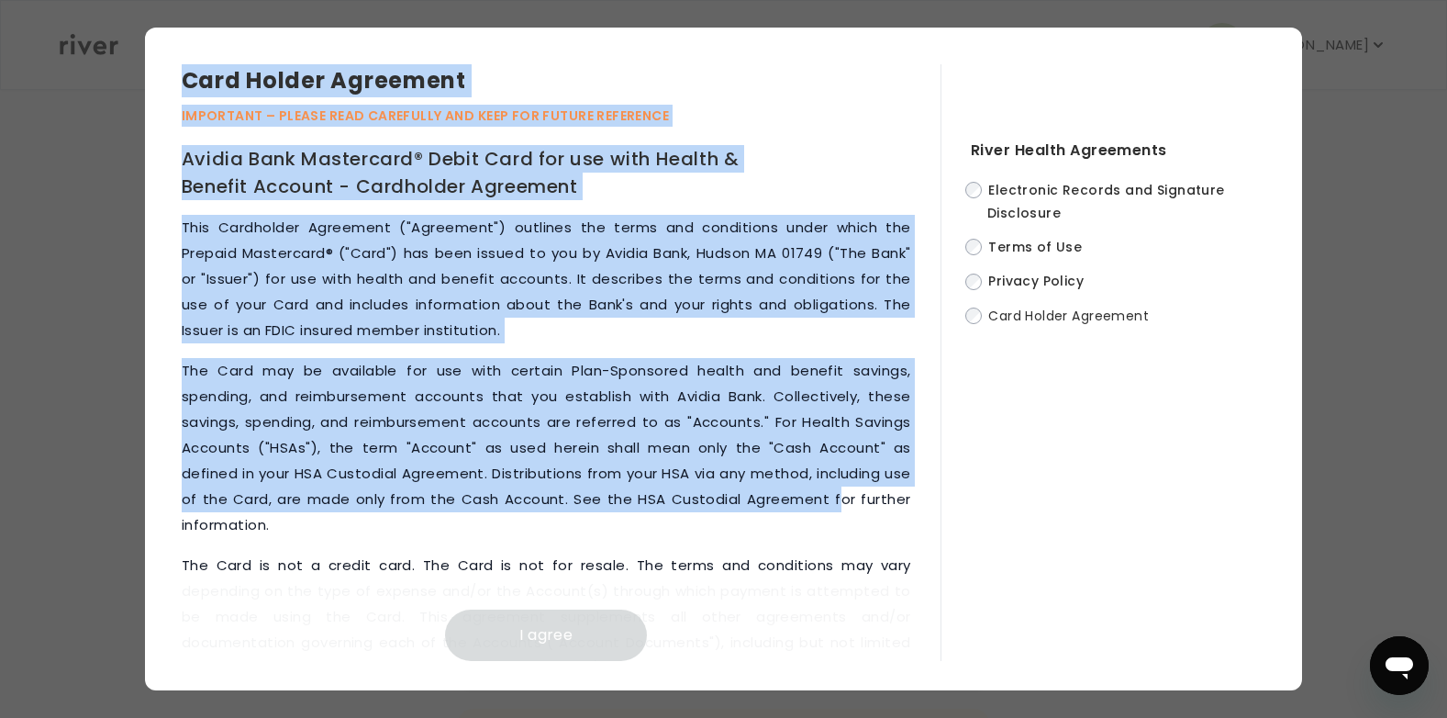
drag, startPoint x: 185, startPoint y: 75, endPoint x: 881, endPoint y: 509, distance: 820.0
click at [881, 509] on div "Card Holder Agreement IMPORTANT – PLEASE READ CAREFULLY AND KEEP FOR FUTURE REF…" at bounding box center [561, 362] width 759 height 597
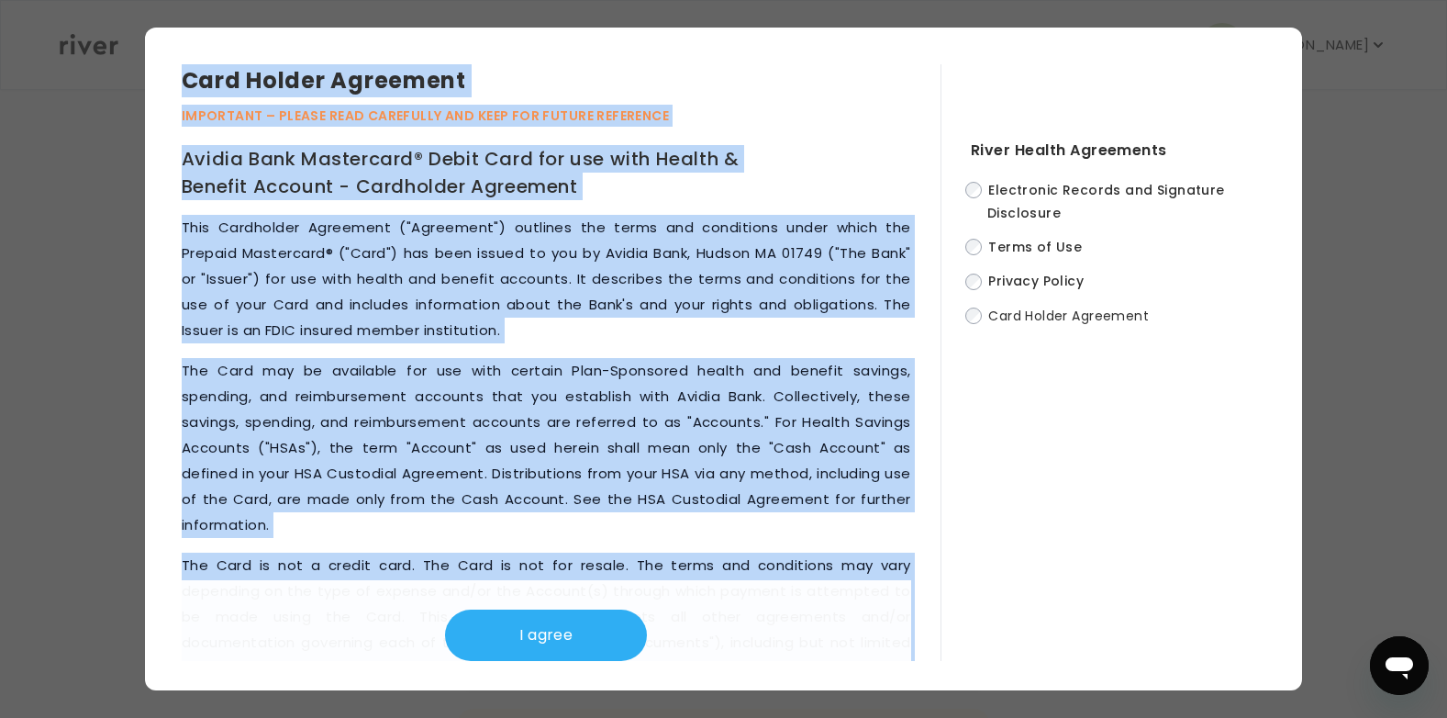
drag, startPoint x: 754, startPoint y: 543, endPoint x: 181, endPoint y: 75, distance: 740.3
click at [182, 75] on div "Card Holder Agreement IMPORTANT – PLEASE READ CAREFULLY AND KEEP FOR FUTURE REF…" at bounding box center [561, 362] width 759 height 597
drag, startPoint x: 181, startPoint y: 75, endPoint x: 363, endPoint y: 84, distance: 182.8
copy div "Lore Ipsumd Sitametco ADIPISCIN – ELITSE DOEI TEMPORINC UTL ETDO MAG ALIQUA ENI…"
click at [592, 630] on button "I agree" at bounding box center [546, 634] width 202 height 51
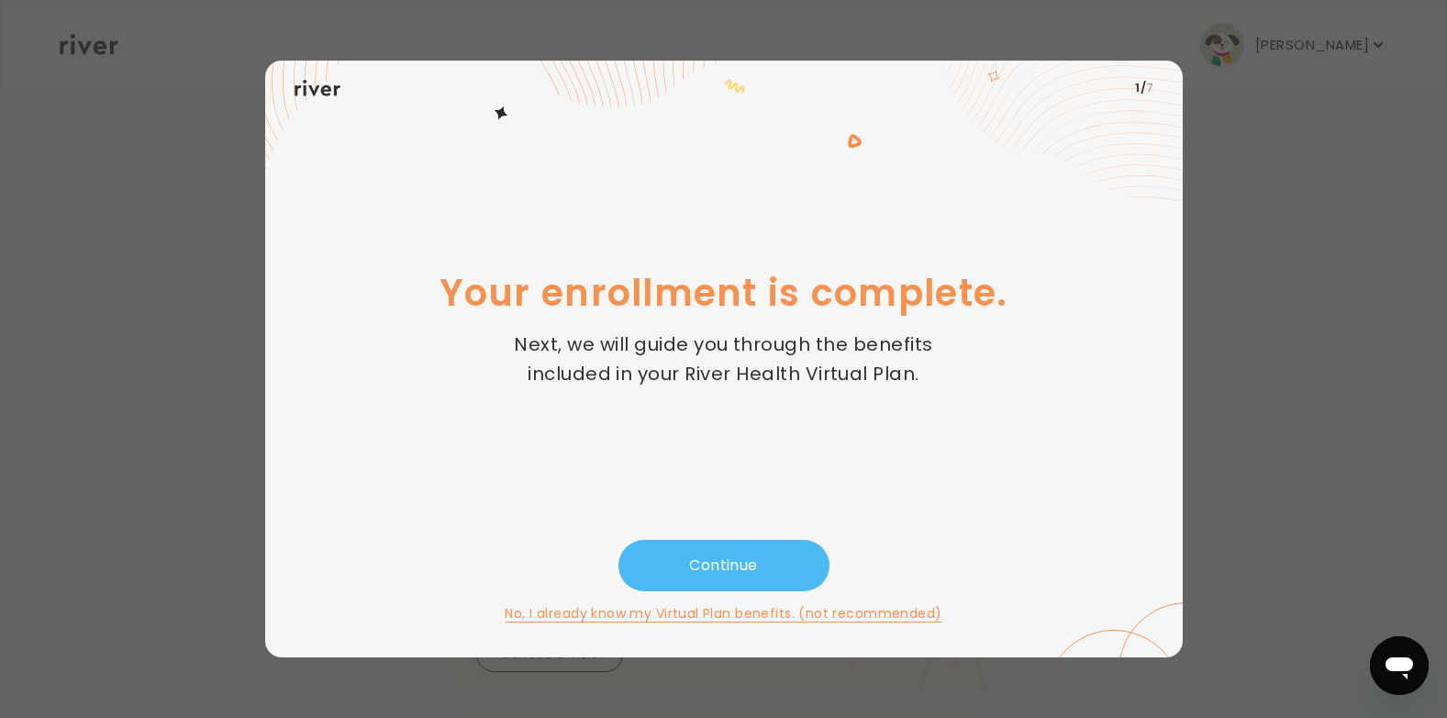
click at [704, 578] on button "Continue" at bounding box center [724, 565] width 211 height 51
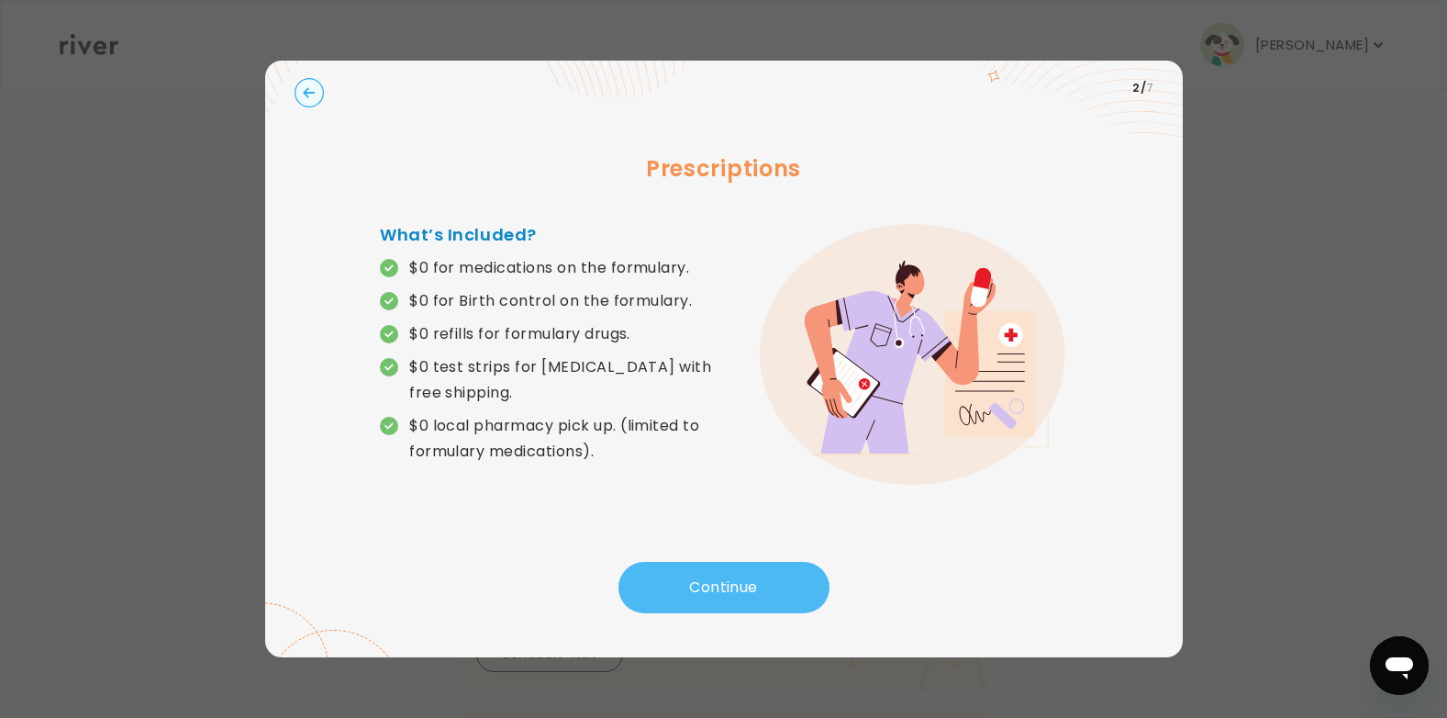
click at [704, 579] on button "Continue" at bounding box center [724, 587] width 211 height 51
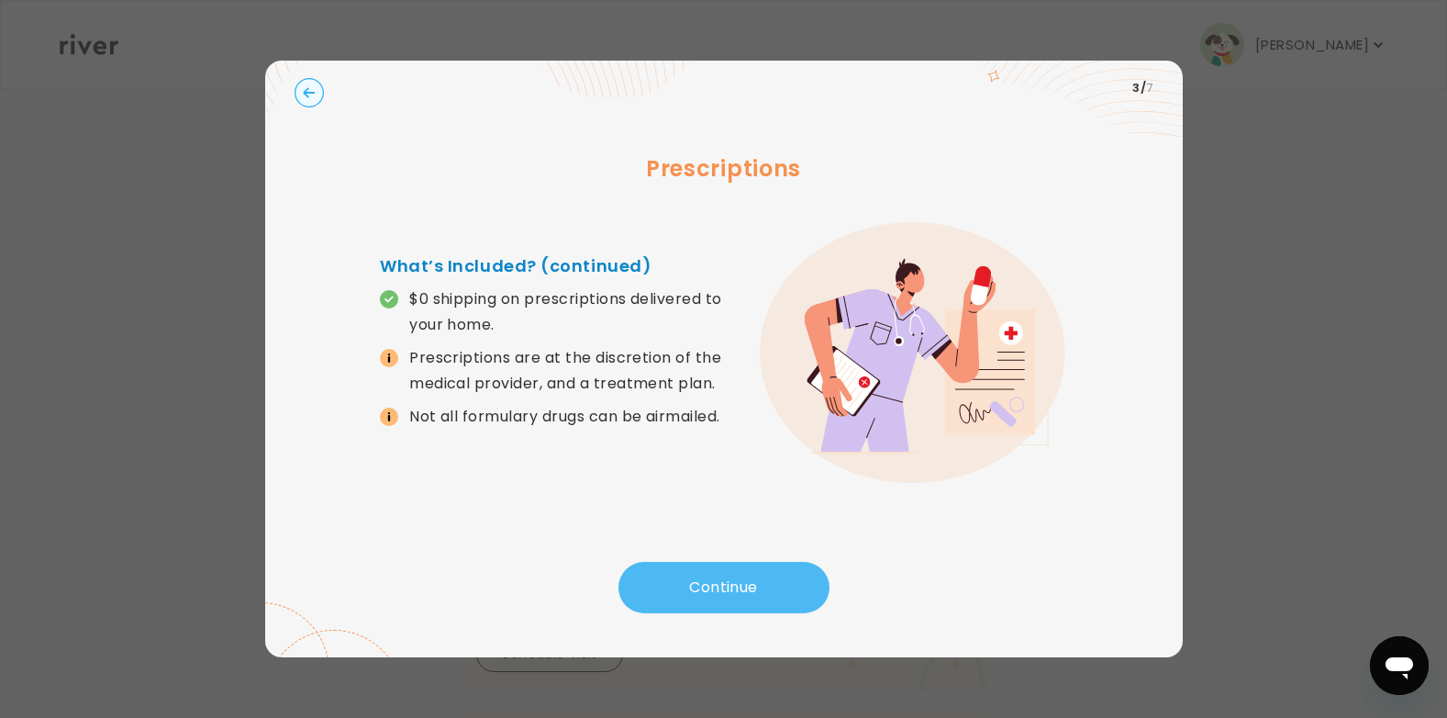
click at [682, 584] on button "Continue" at bounding box center [724, 587] width 211 height 51
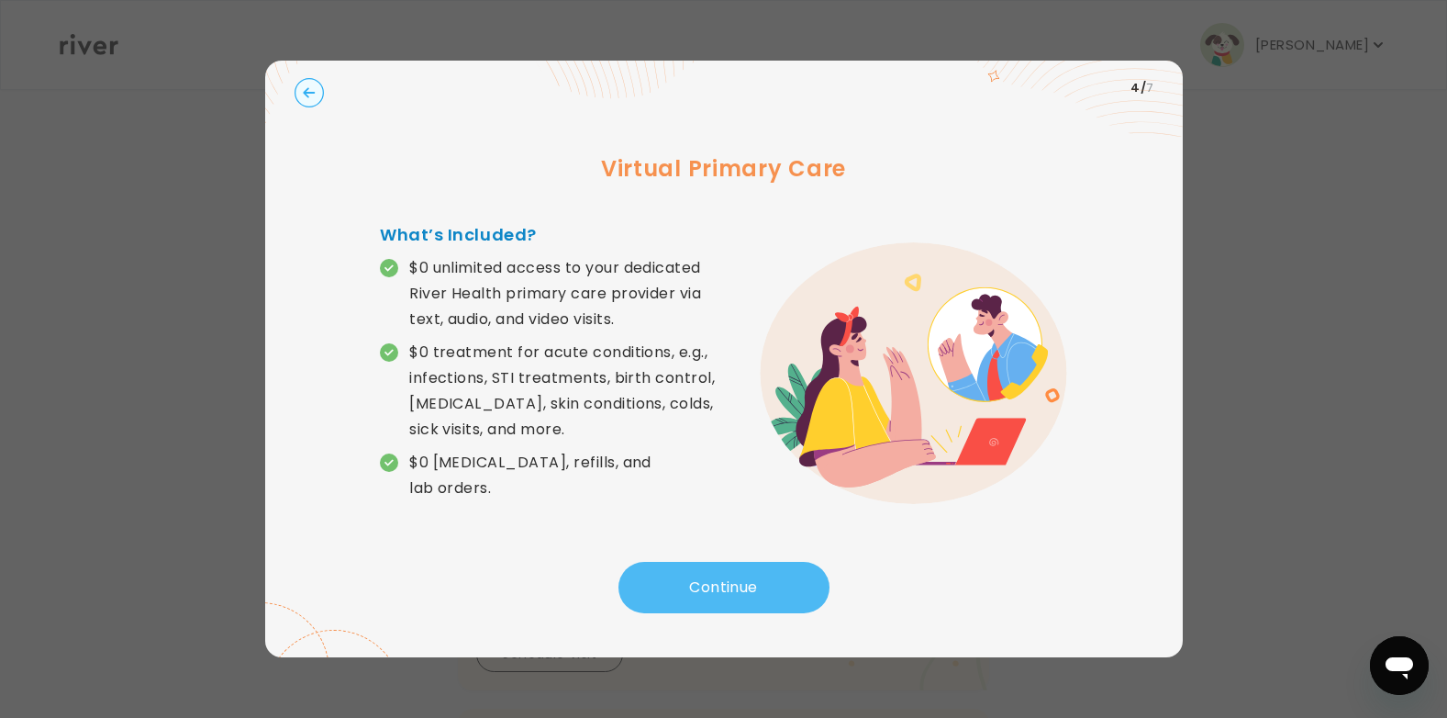
click at [678, 576] on button "Continue" at bounding box center [724, 587] width 211 height 51
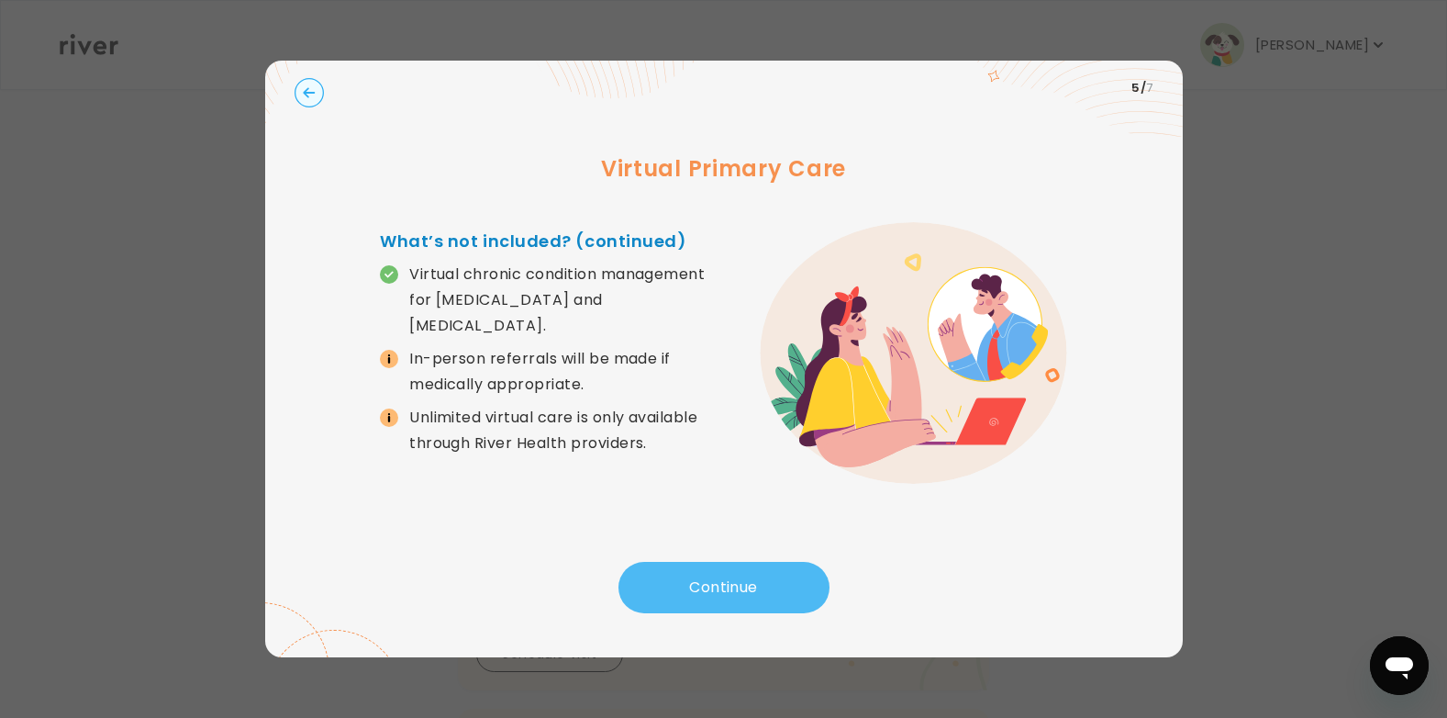
click at [678, 576] on button "Continue" at bounding box center [724, 587] width 211 height 51
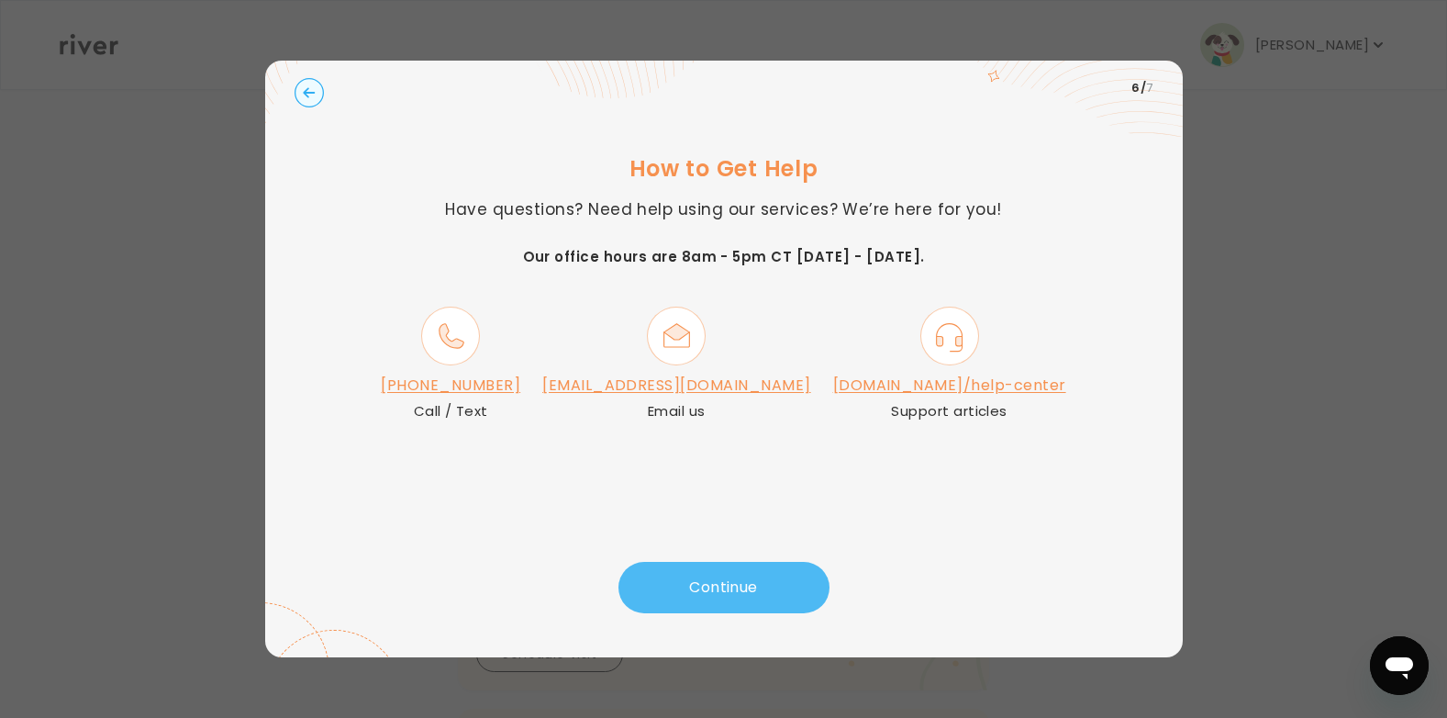
click at [739, 586] on button "Continue" at bounding box center [724, 587] width 211 height 51
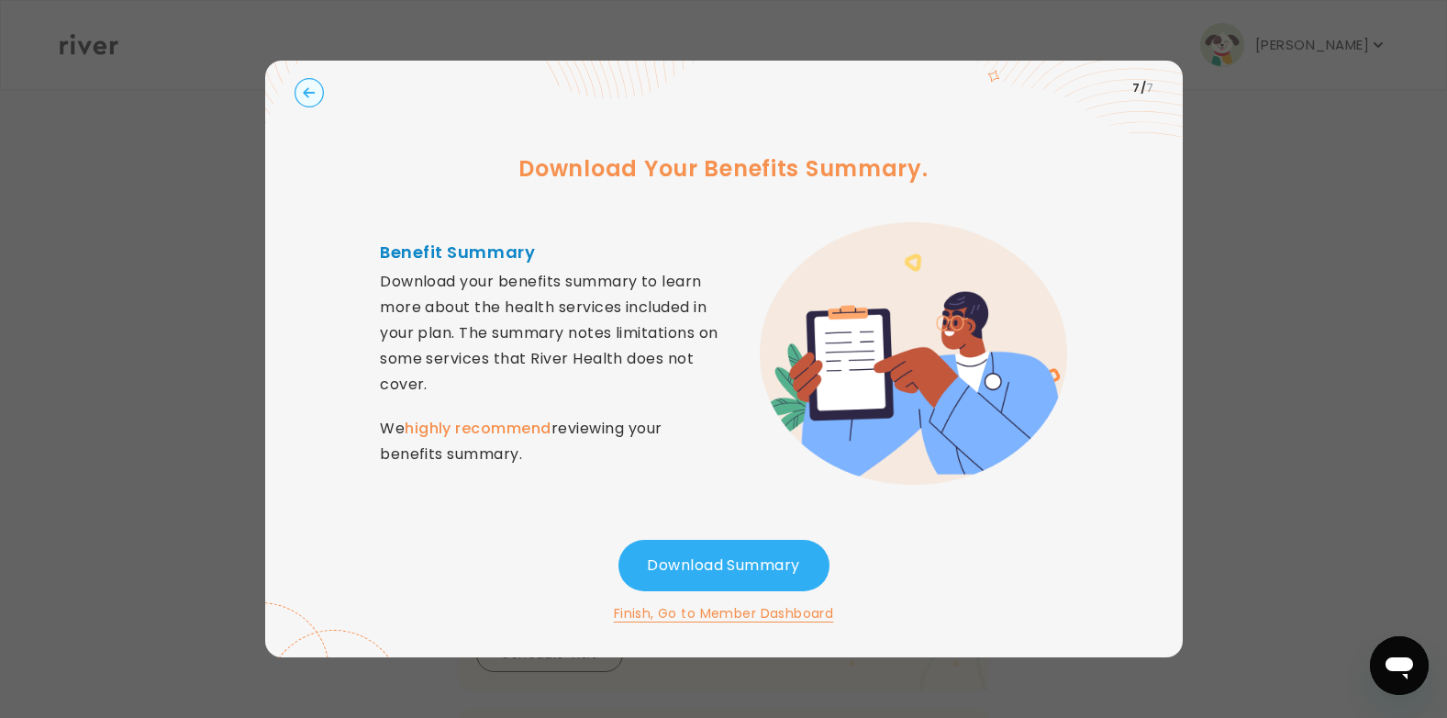
click at [303, 85] on circle "button" at bounding box center [309, 93] width 28 height 28
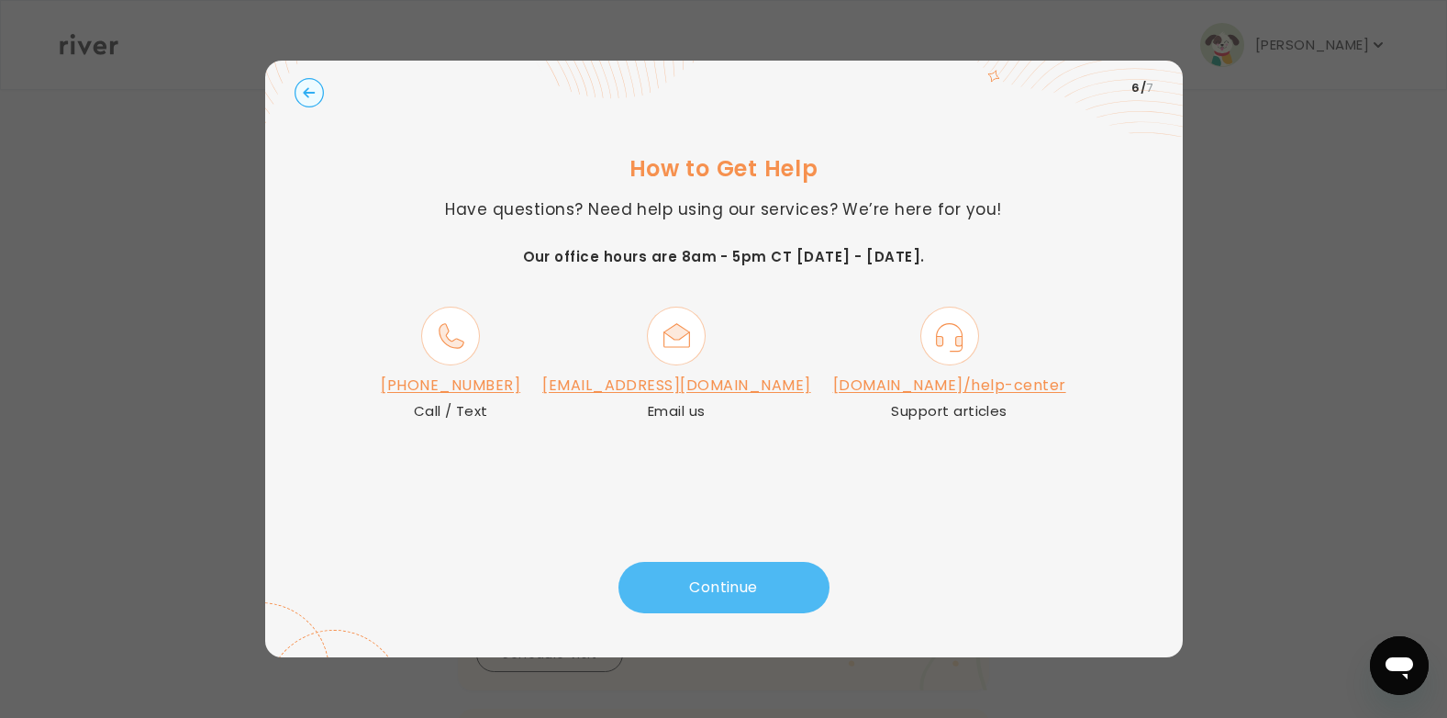
click at [729, 586] on button "Continue" at bounding box center [724, 587] width 211 height 51
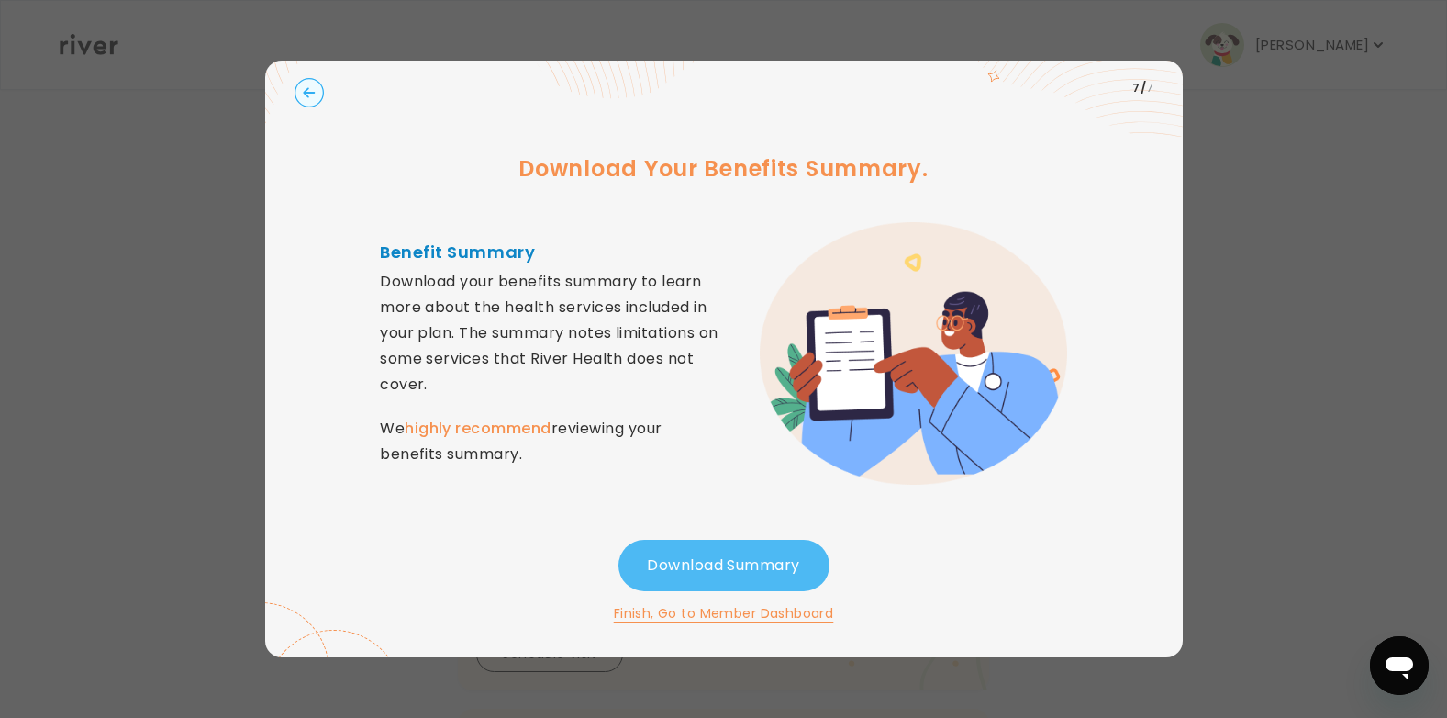
click at [722, 574] on button "Download Summary" at bounding box center [724, 565] width 211 height 51
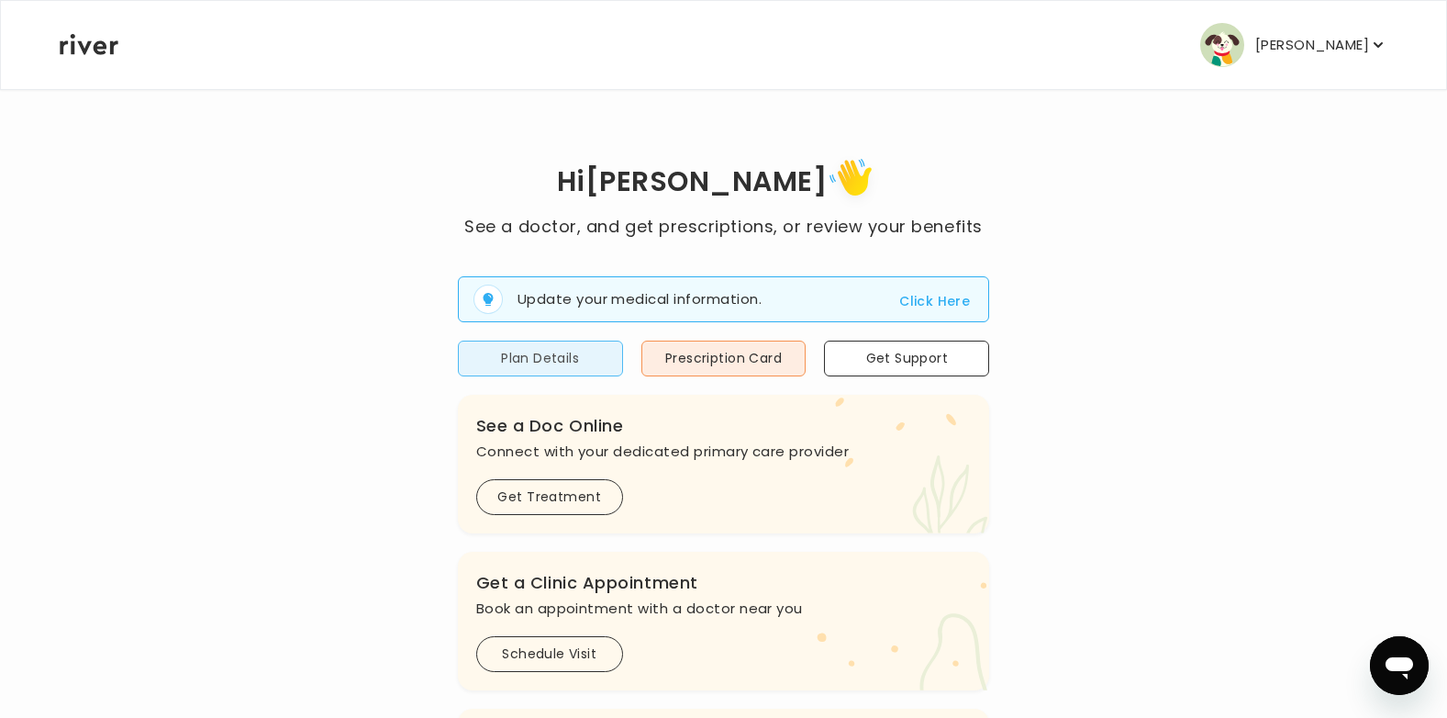
click at [513, 372] on button "Plan Details" at bounding box center [540, 358] width 165 height 36
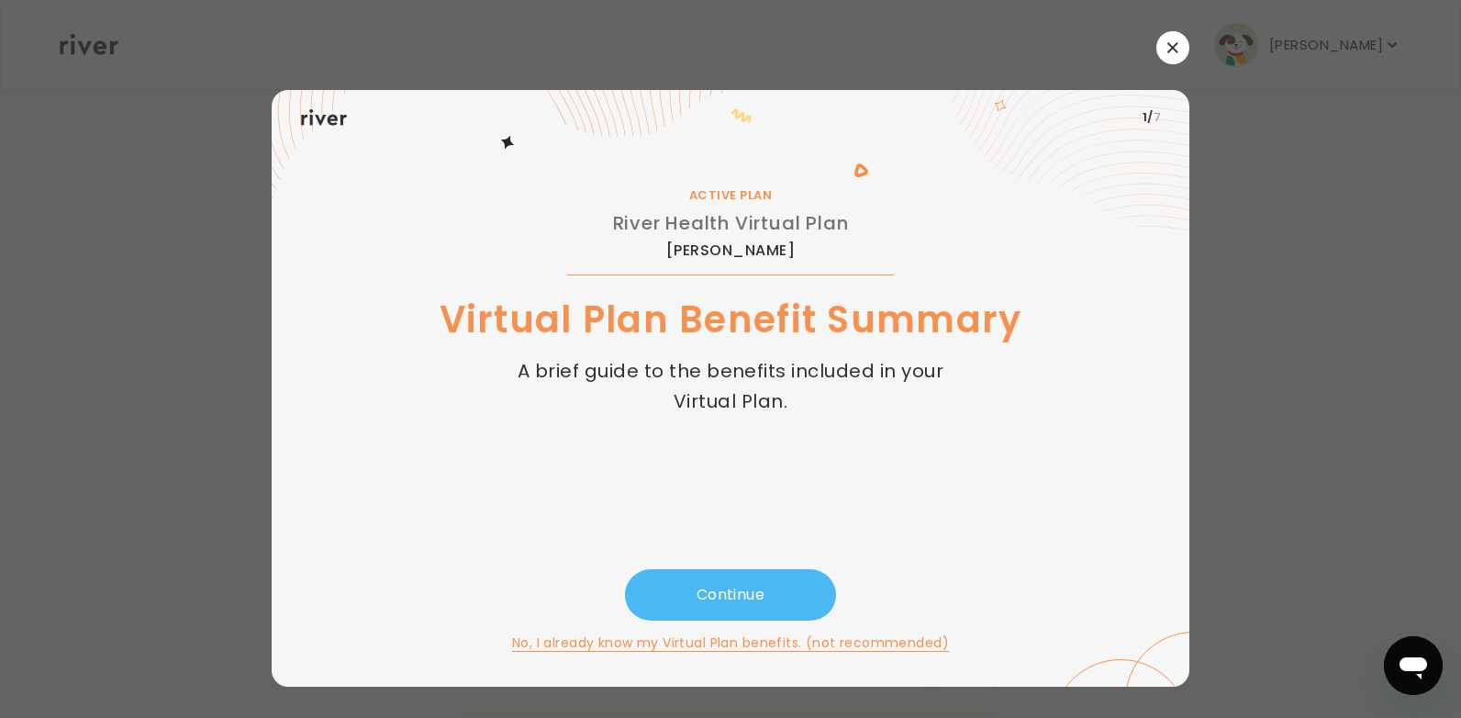
click at [809, 601] on button "Continue" at bounding box center [730, 594] width 211 height 51
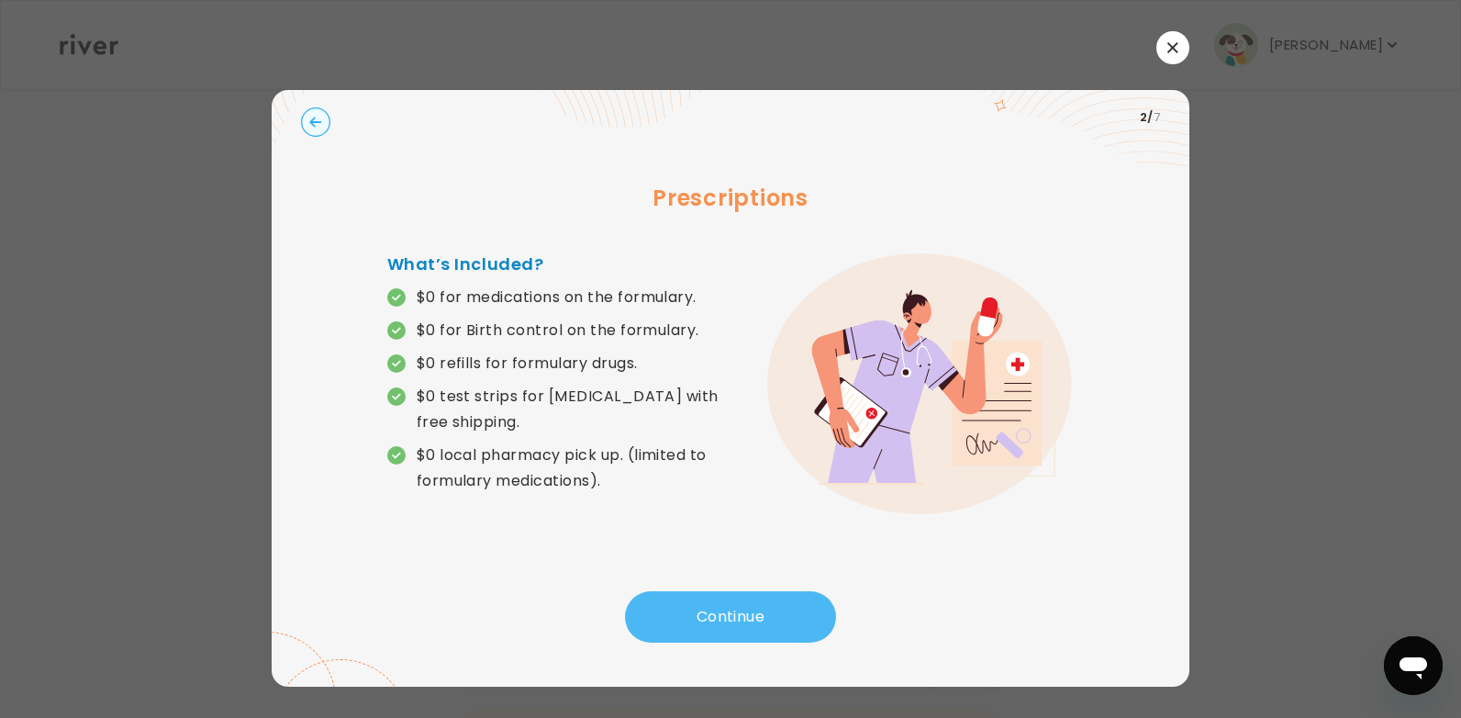
click at [809, 601] on button "Continue" at bounding box center [730, 616] width 211 height 51
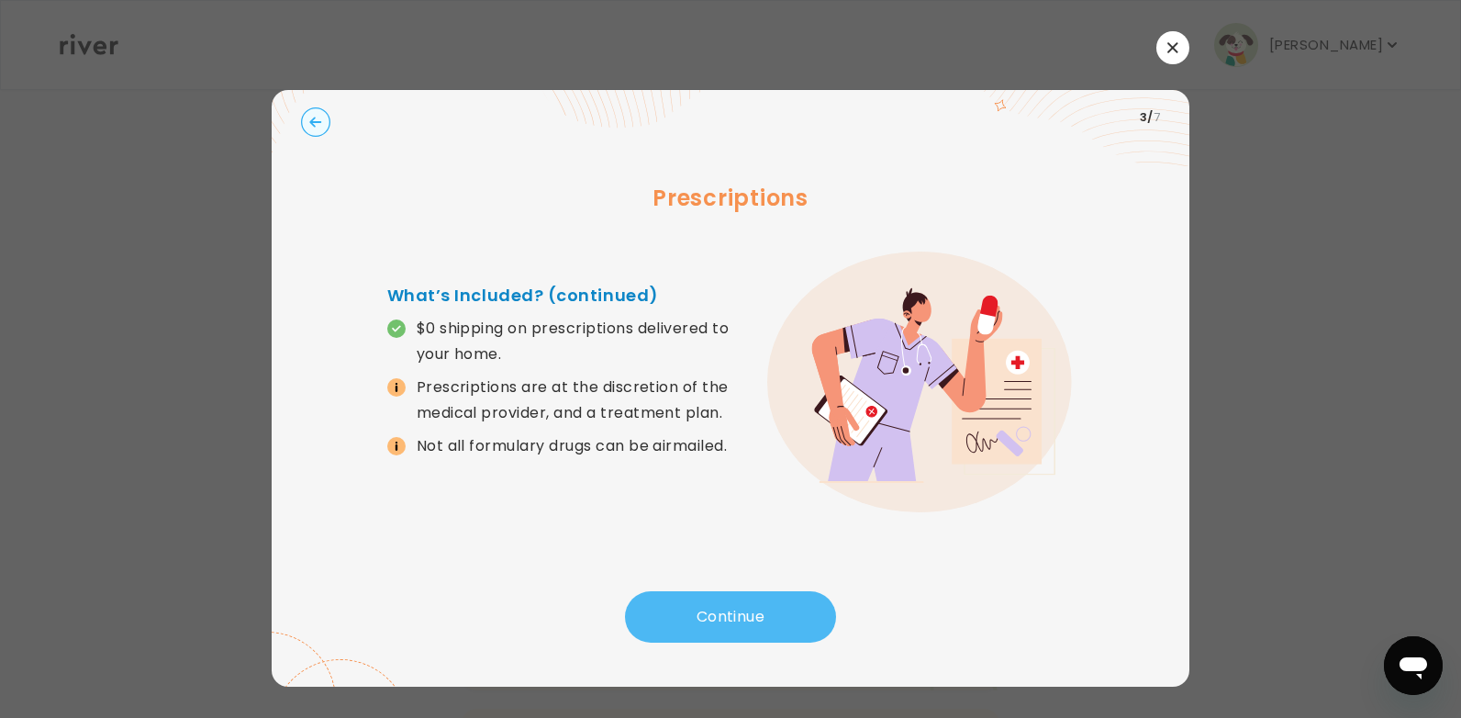
click at [801, 615] on button "Continue" at bounding box center [730, 616] width 211 height 51
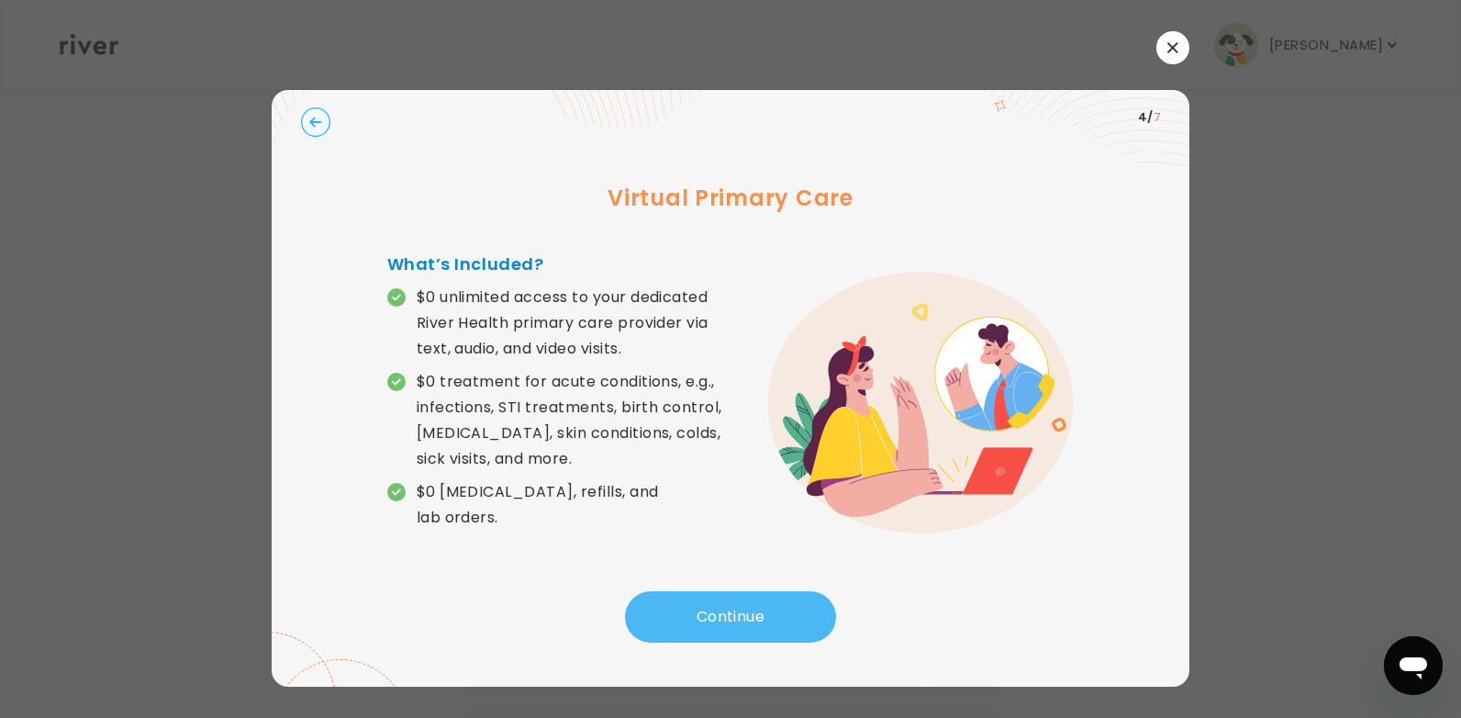
click at [801, 615] on button "Continue" at bounding box center [730, 616] width 211 height 51
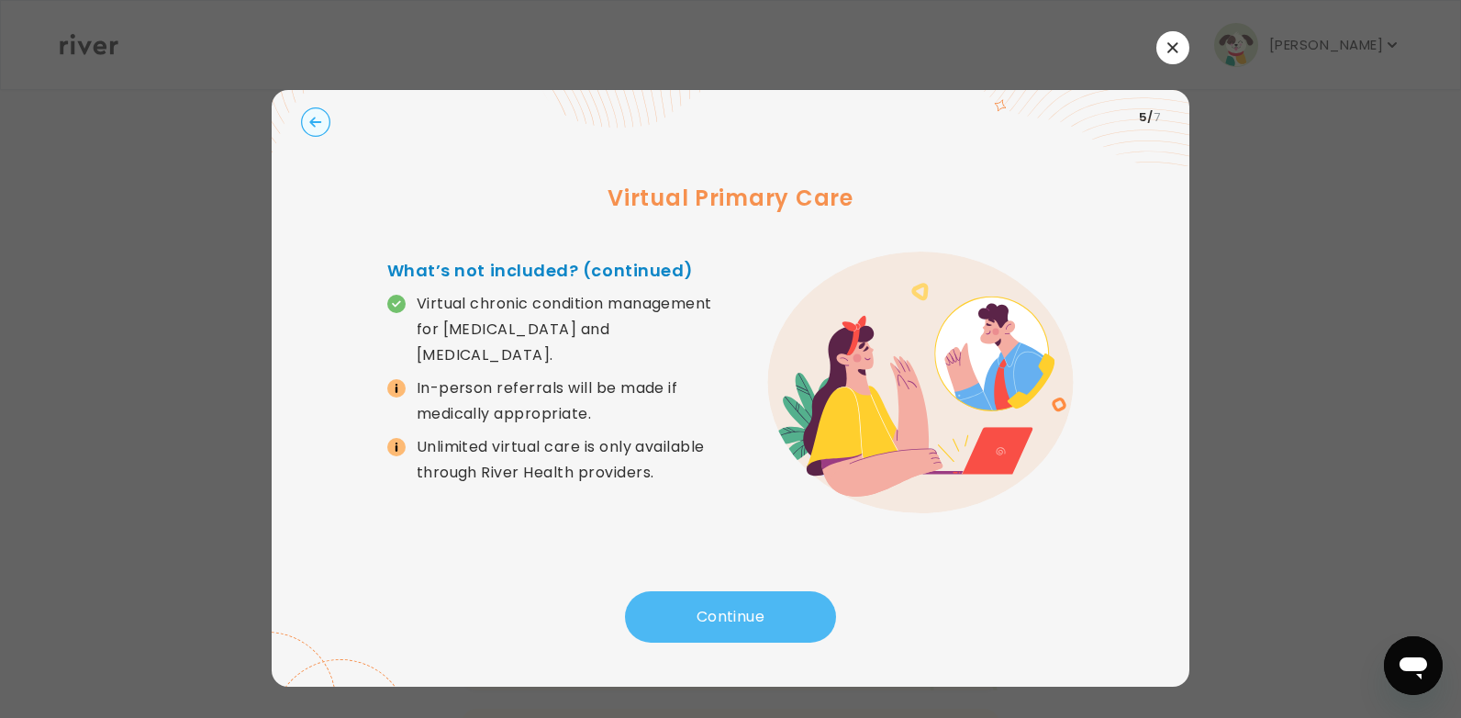
click at [801, 615] on button "Continue" at bounding box center [730, 616] width 211 height 51
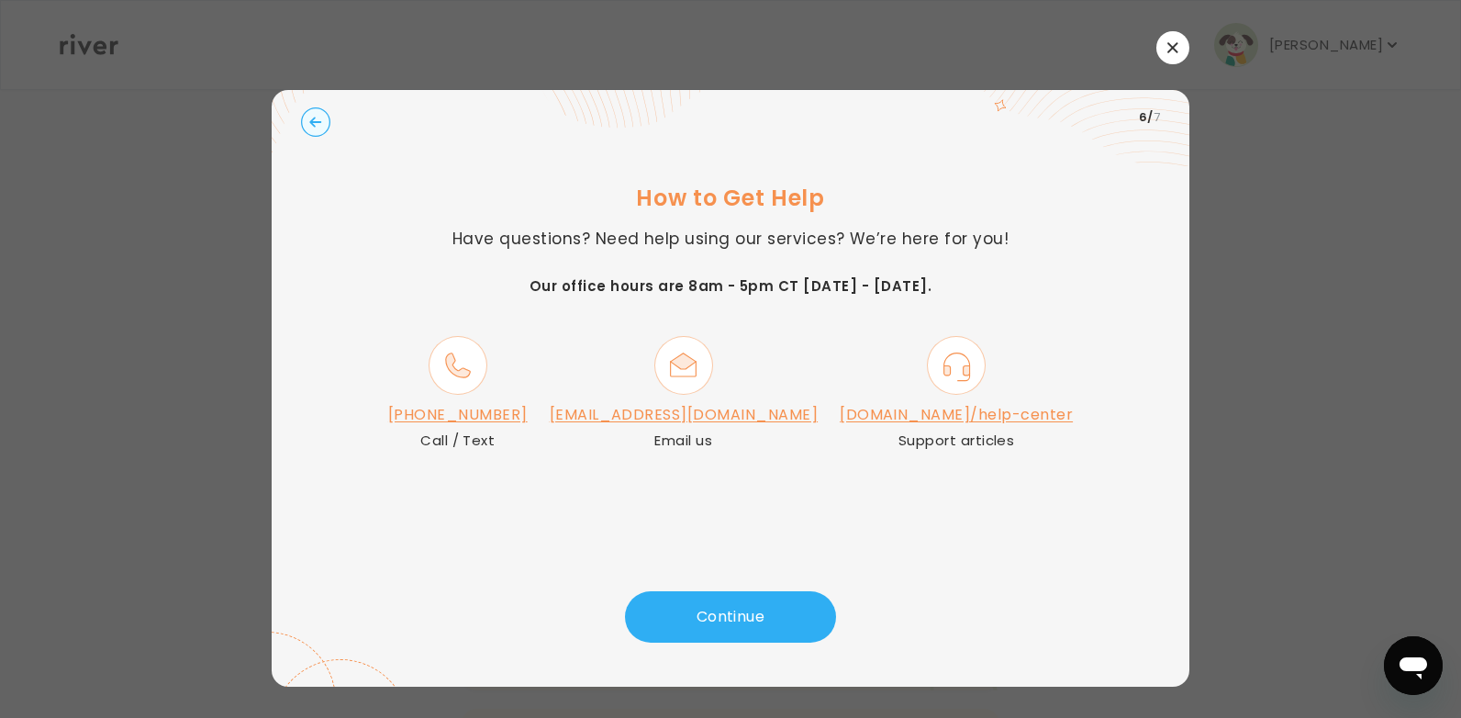
click at [309, 125] on circle "button" at bounding box center [316, 122] width 28 height 28
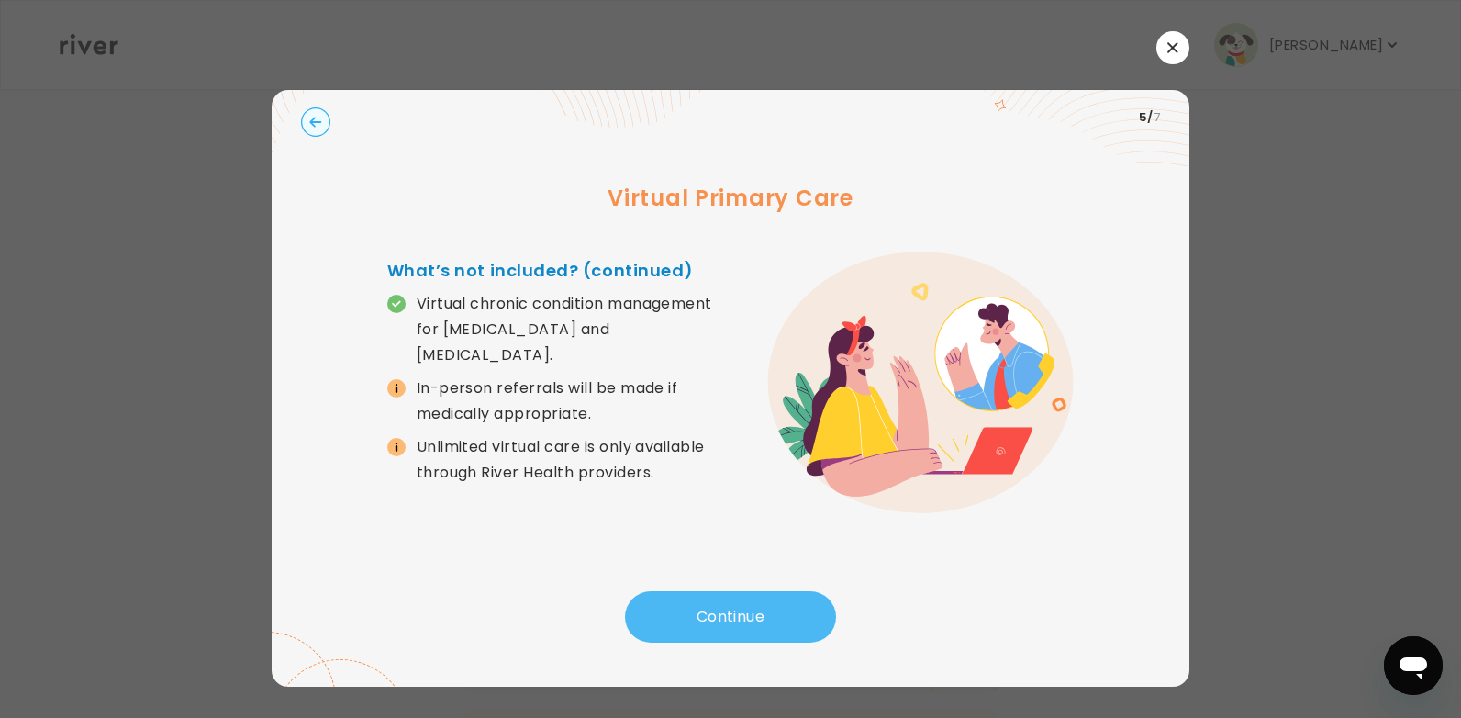
click at [732, 634] on button "Continue" at bounding box center [730, 616] width 211 height 51
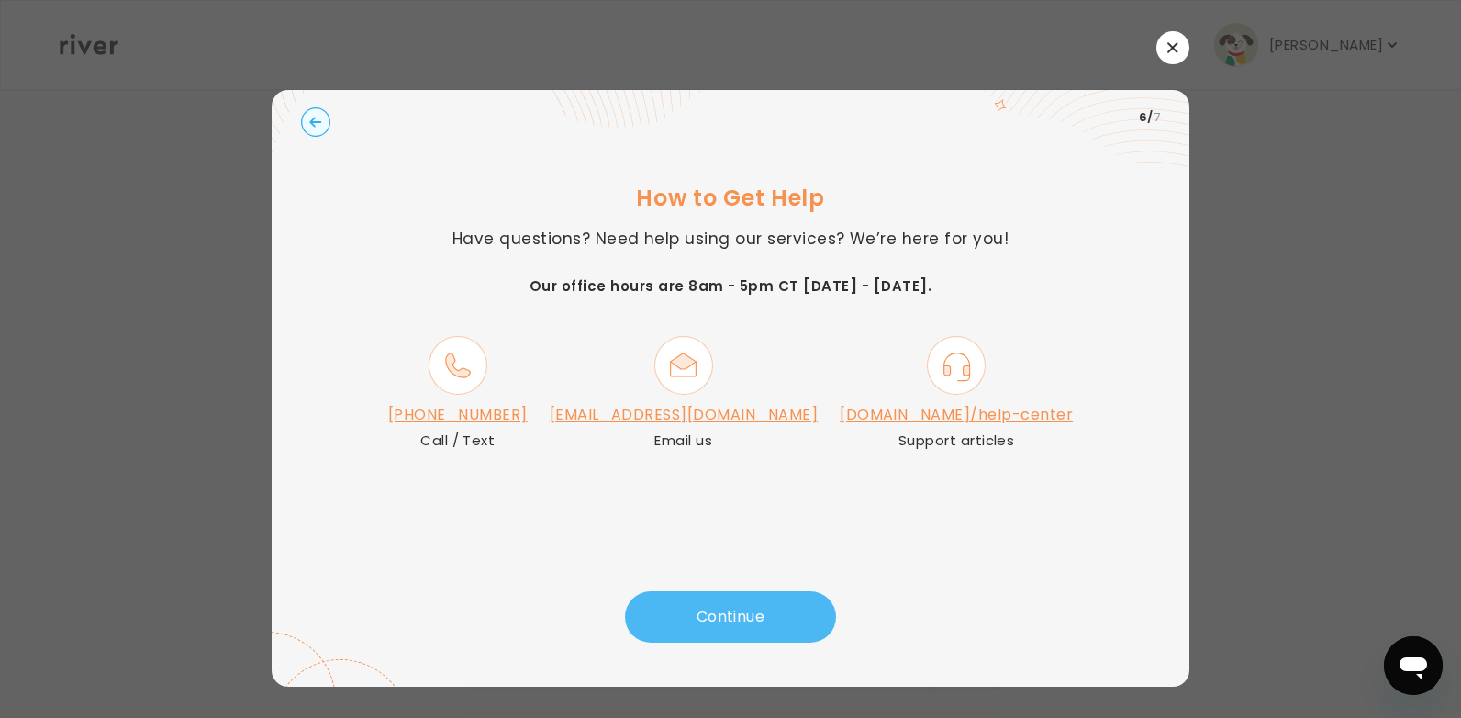
click at [732, 633] on button "Continue" at bounding box center [730, 616] width 211 height 51
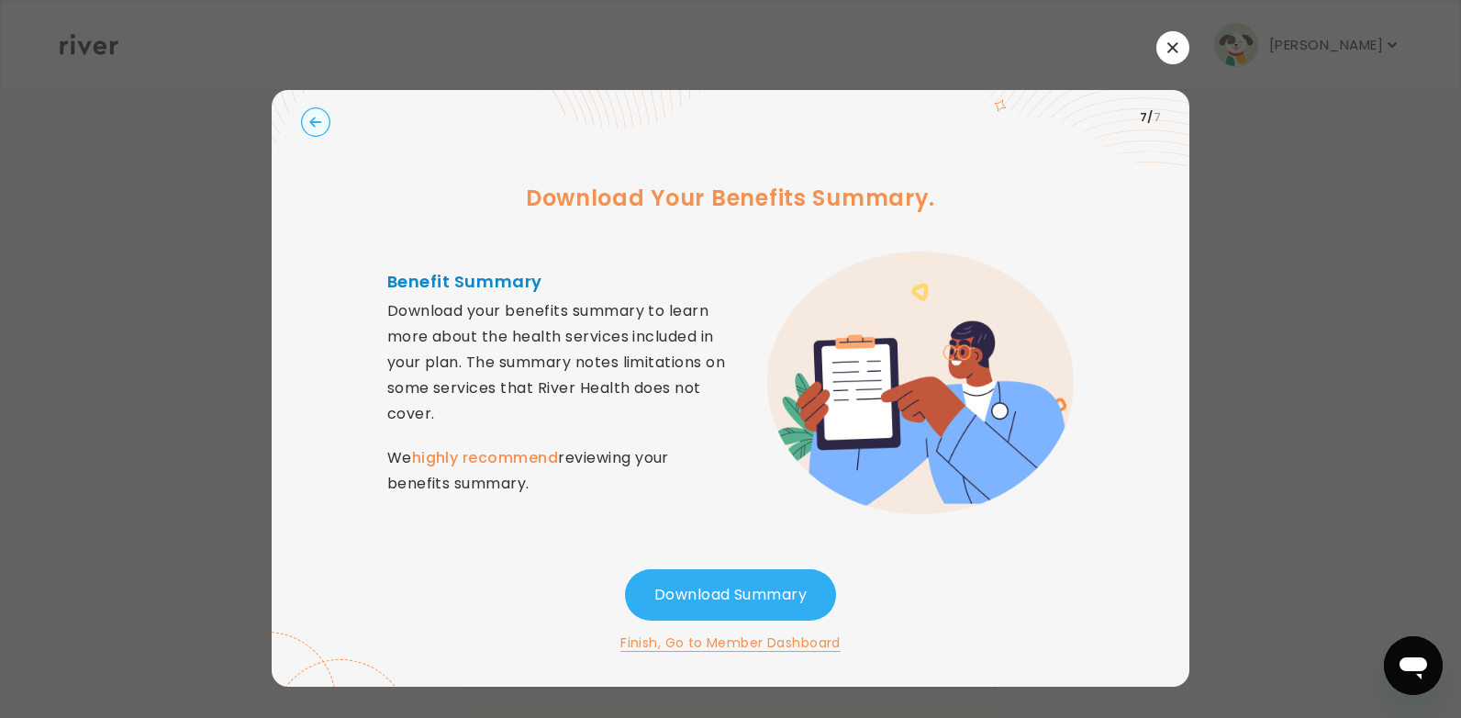
click at [731, 633] on button "Finish, Go to Member Dashboard" at bounding box center [730, 642] width 220 height 22
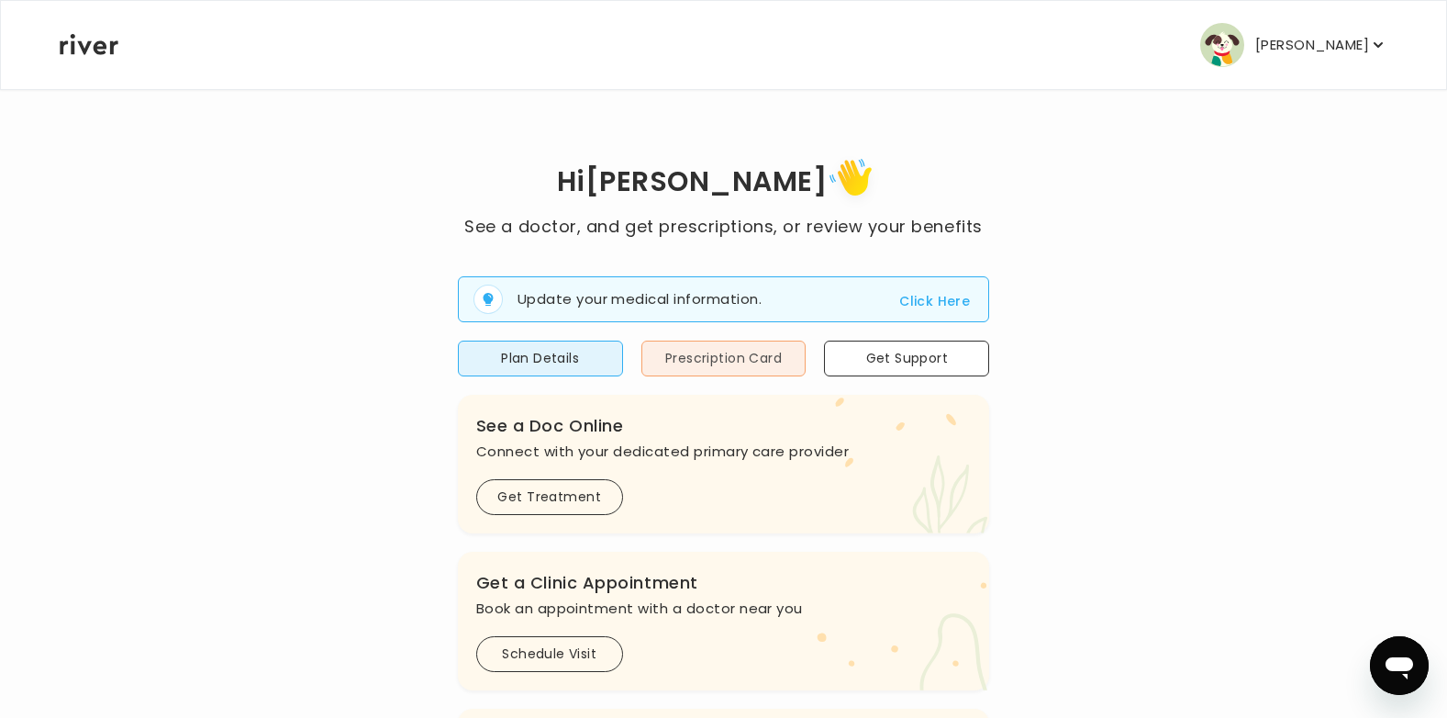
click at [775, 359] on button "Prescription Card" at bounding box center [724, 358] width 165 height 36
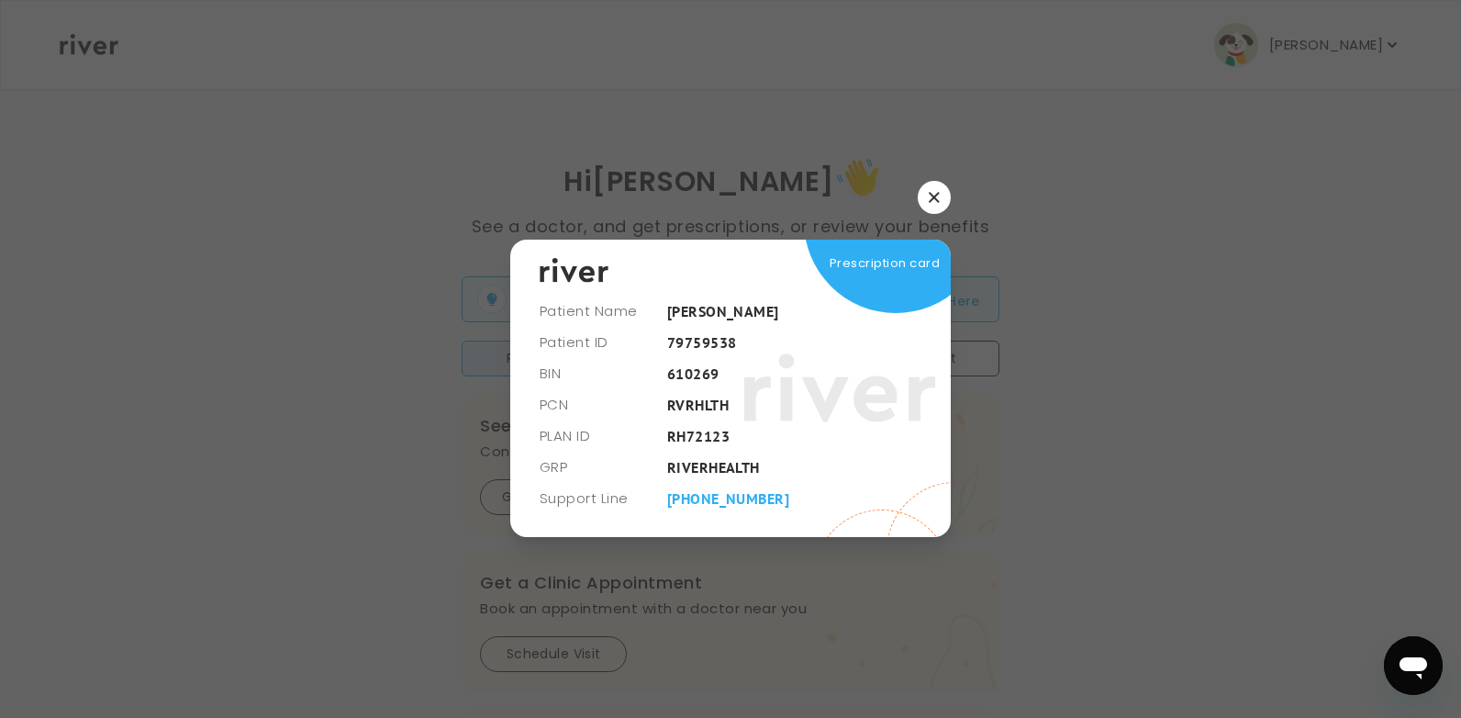
click at [929, 191] on button "button" at bounding box center [934, 197] width 33 height 33
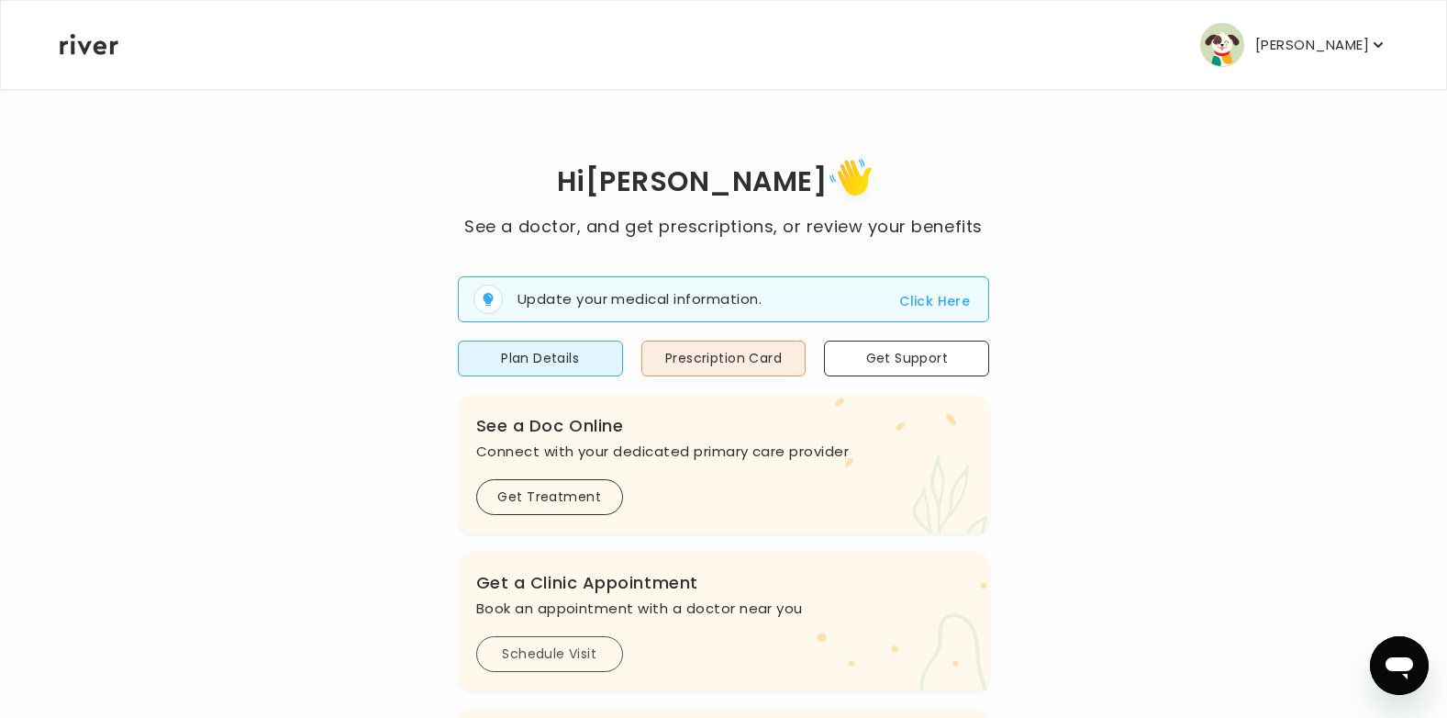
click at [567, 650] on button "Schedule Visit" at bounding box center [549, 654] width 147 height 36
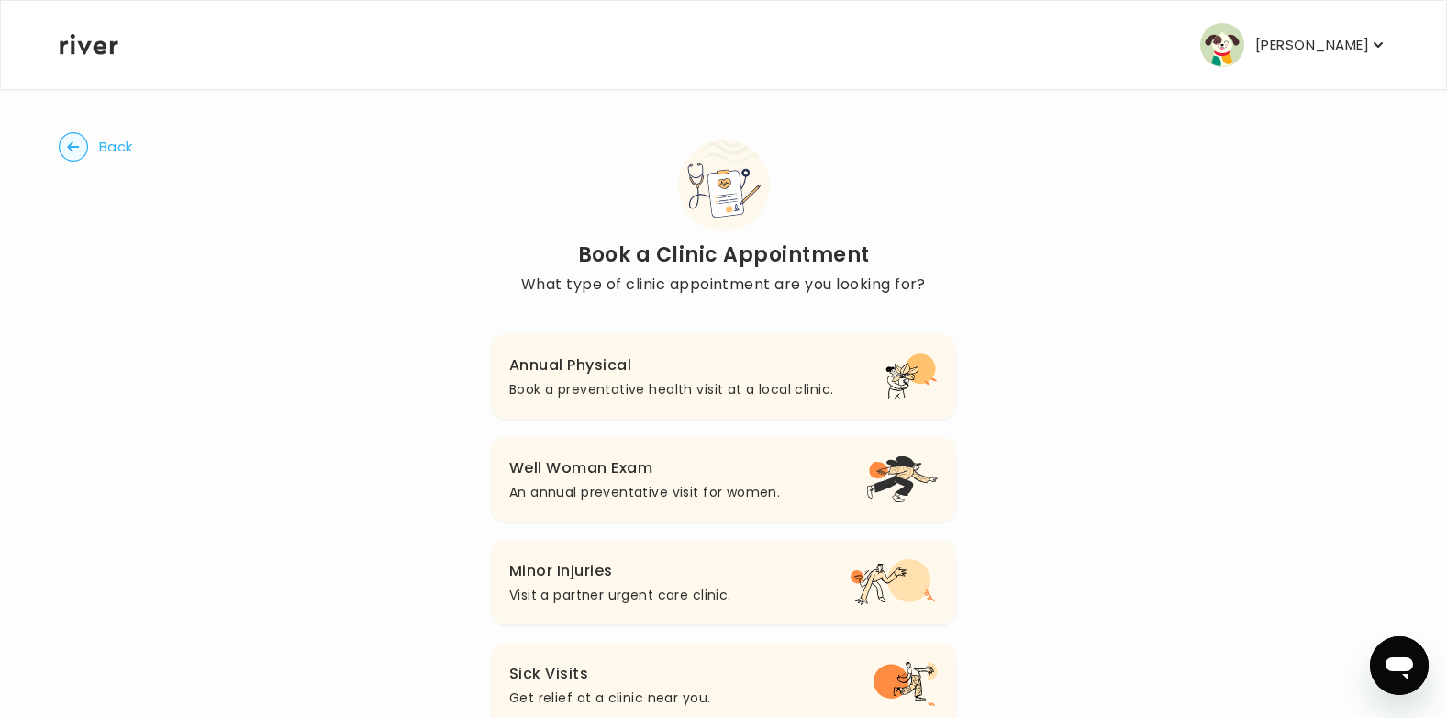
click at [542, 368] on h3 "Annual Physical" at bounding box center [671, 365] width 324 height 26
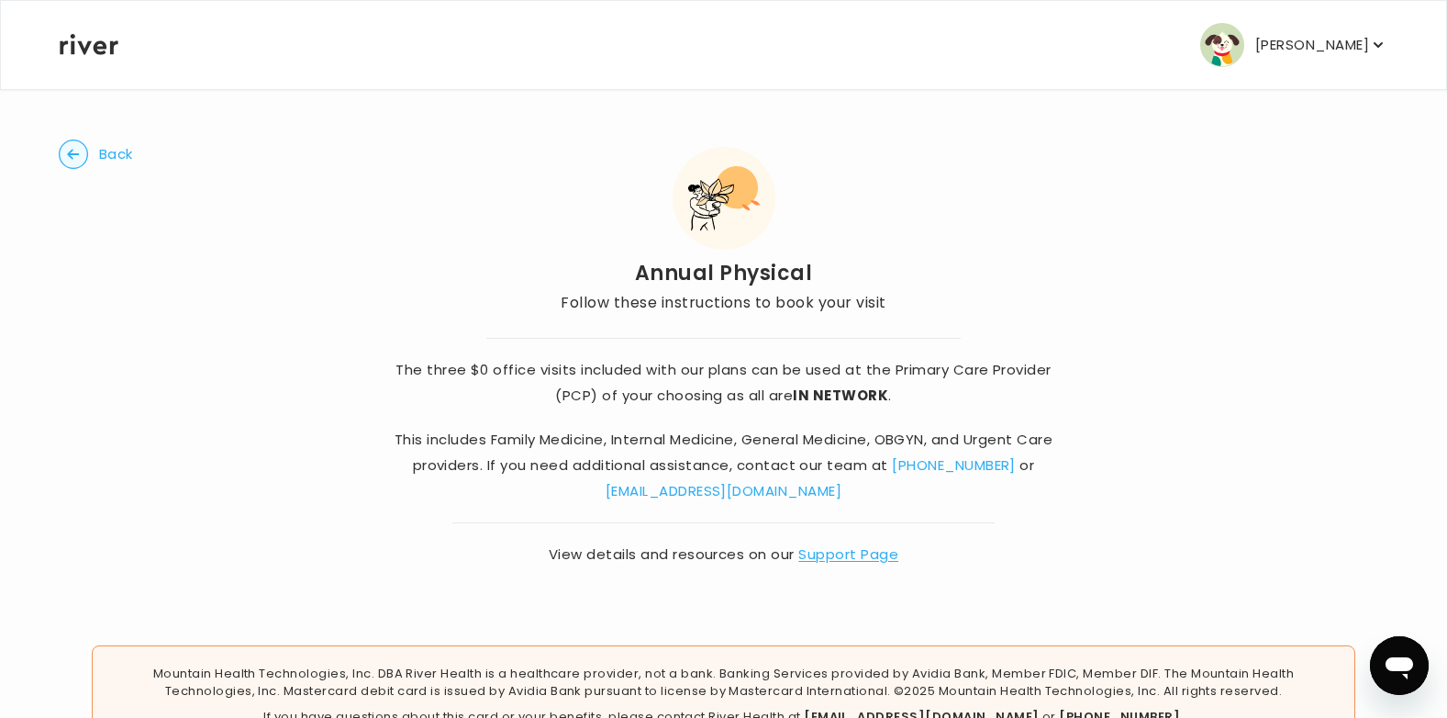
click at [66, 156] on circle "button" at bounding box center [74, 154] width 28 height 28
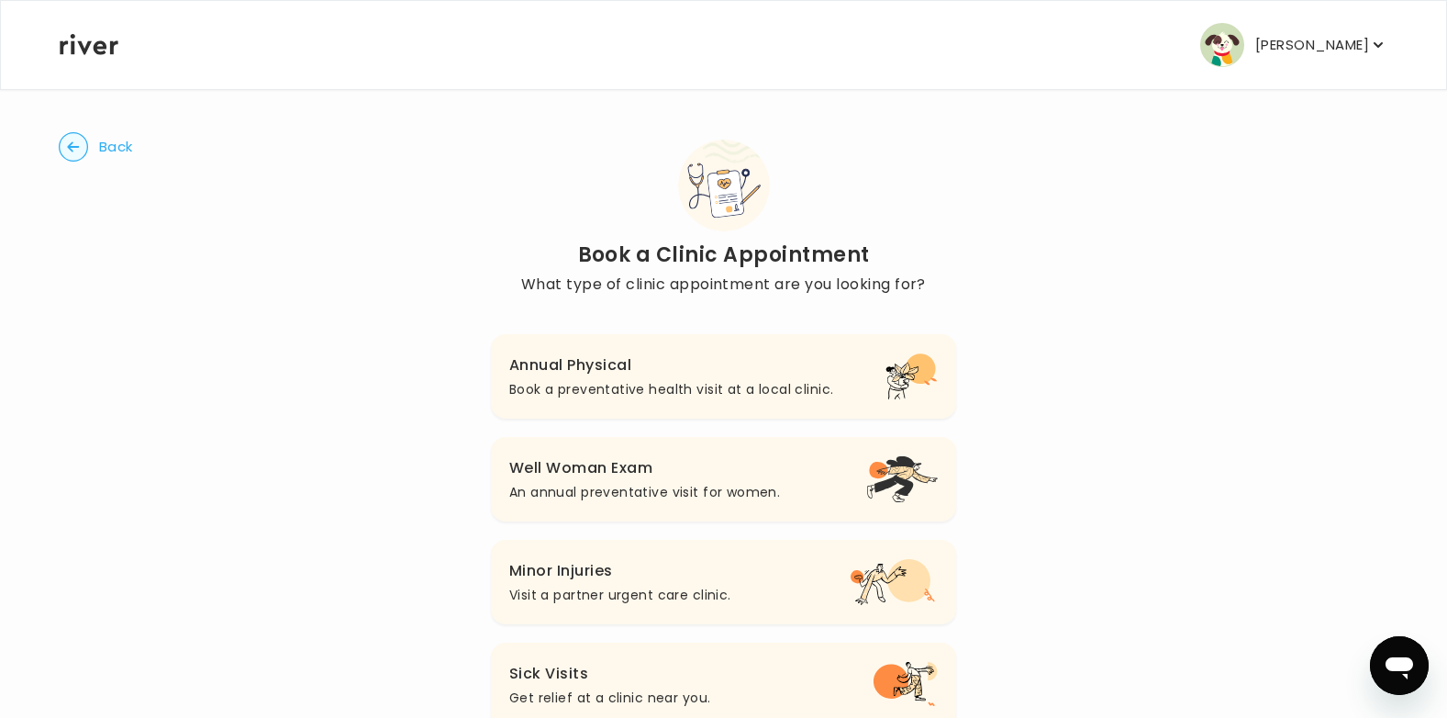
click at [66, 155] on circle "button" at bounding box center [74, 147] width 28 height 28
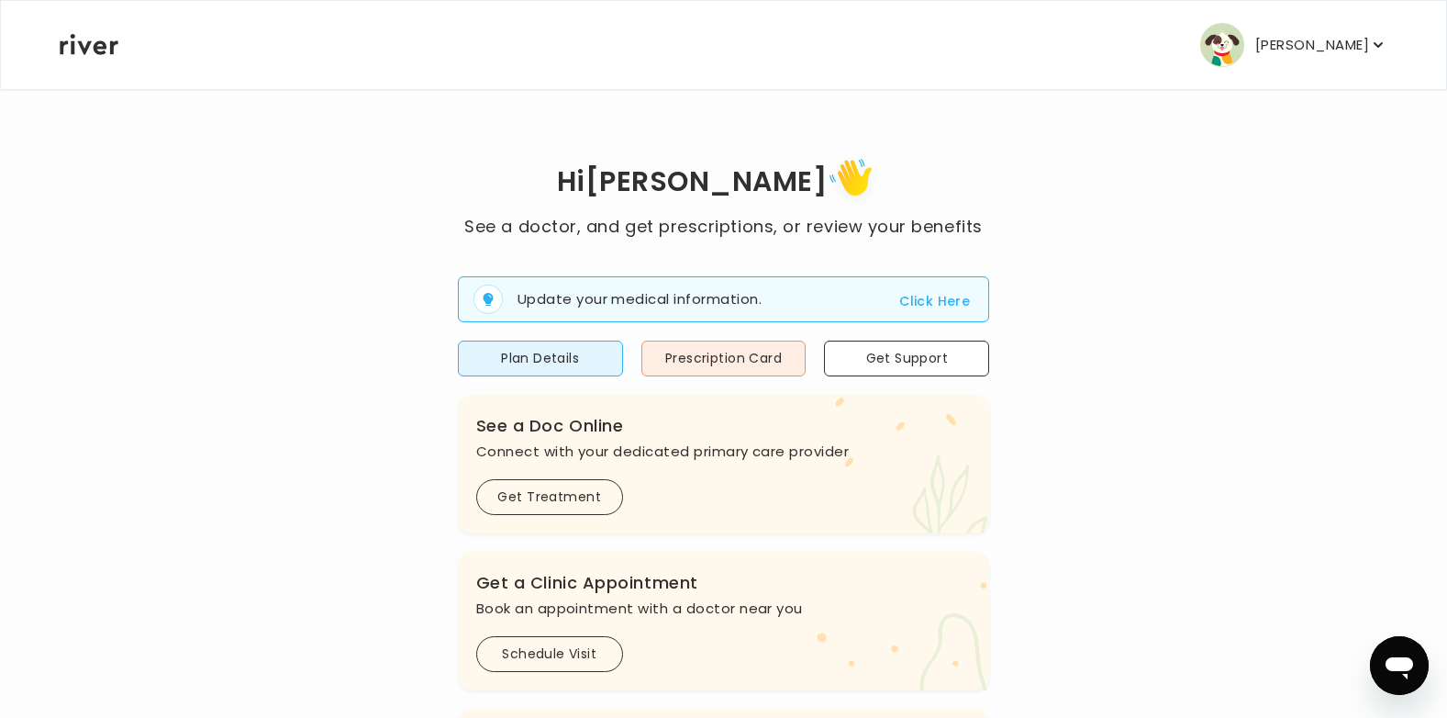
click at [997, 113] on div "Hi [PERSON_NAME] See a doctor, and get prescriptions, or review your benefits U…" at bounding box center [724, 650] width 1330 height 1124
click at [1311, 44] on p "[PERSON_NAME]" at bounding box center [1313, 45] width 114 height 26
click at [250, 209] on div "Hi [PERSON_NAME] See a doctor, and get prescriptions, or review your benefits U…" at bounding box center [724, 656] width 1330 height 1009
